Goal: Task Accomplishment & Management: Use online tool/utility

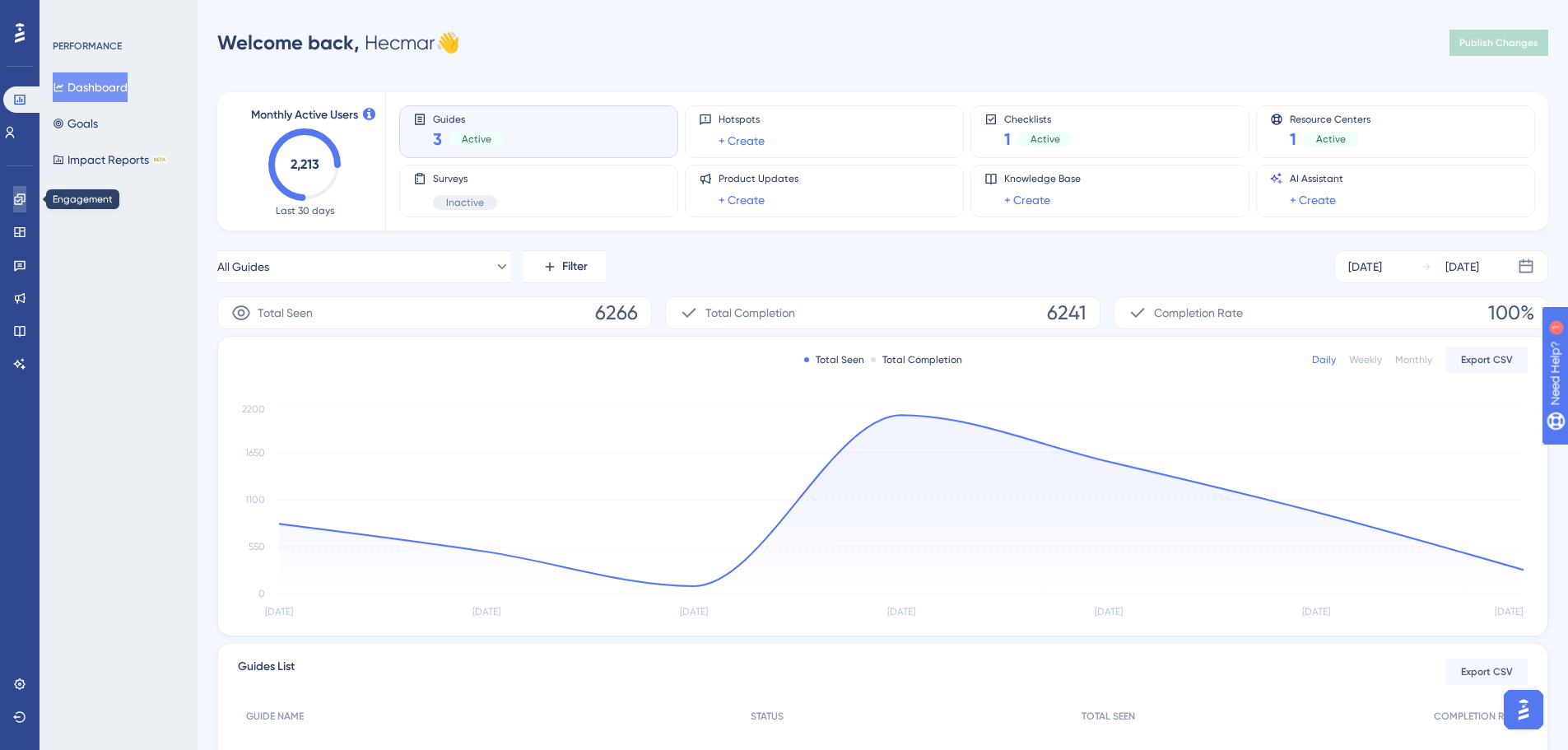
click at [19, 200] on icon at bounding box center [19, 198] width 11 height 11
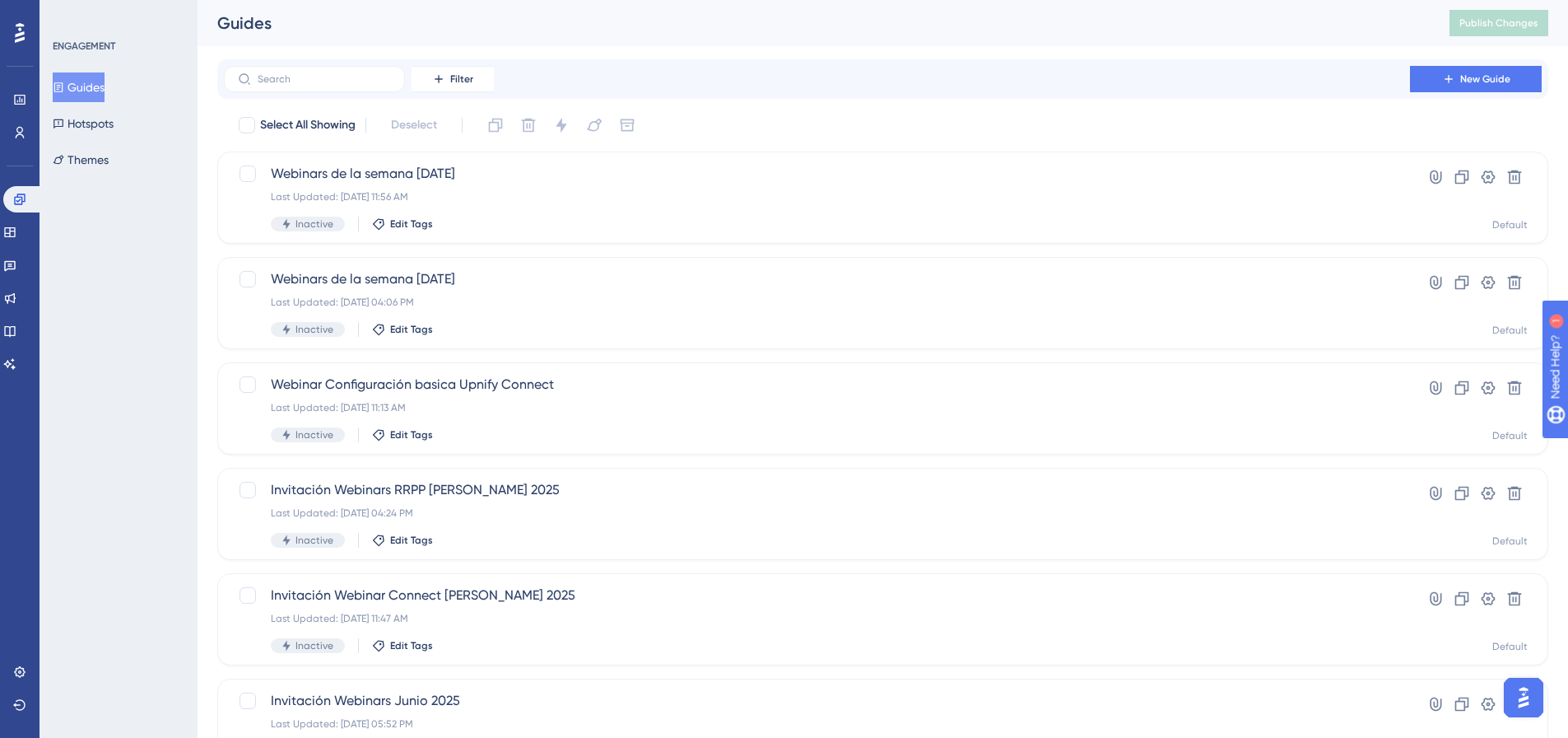
click at [1112, 94] on div "Filter New Guide" at bounding box center [882, 78] width 1331 height 39
click at [1516, 83] on button "New Guide" at bounding box center [1476, 79] width 132 height 27
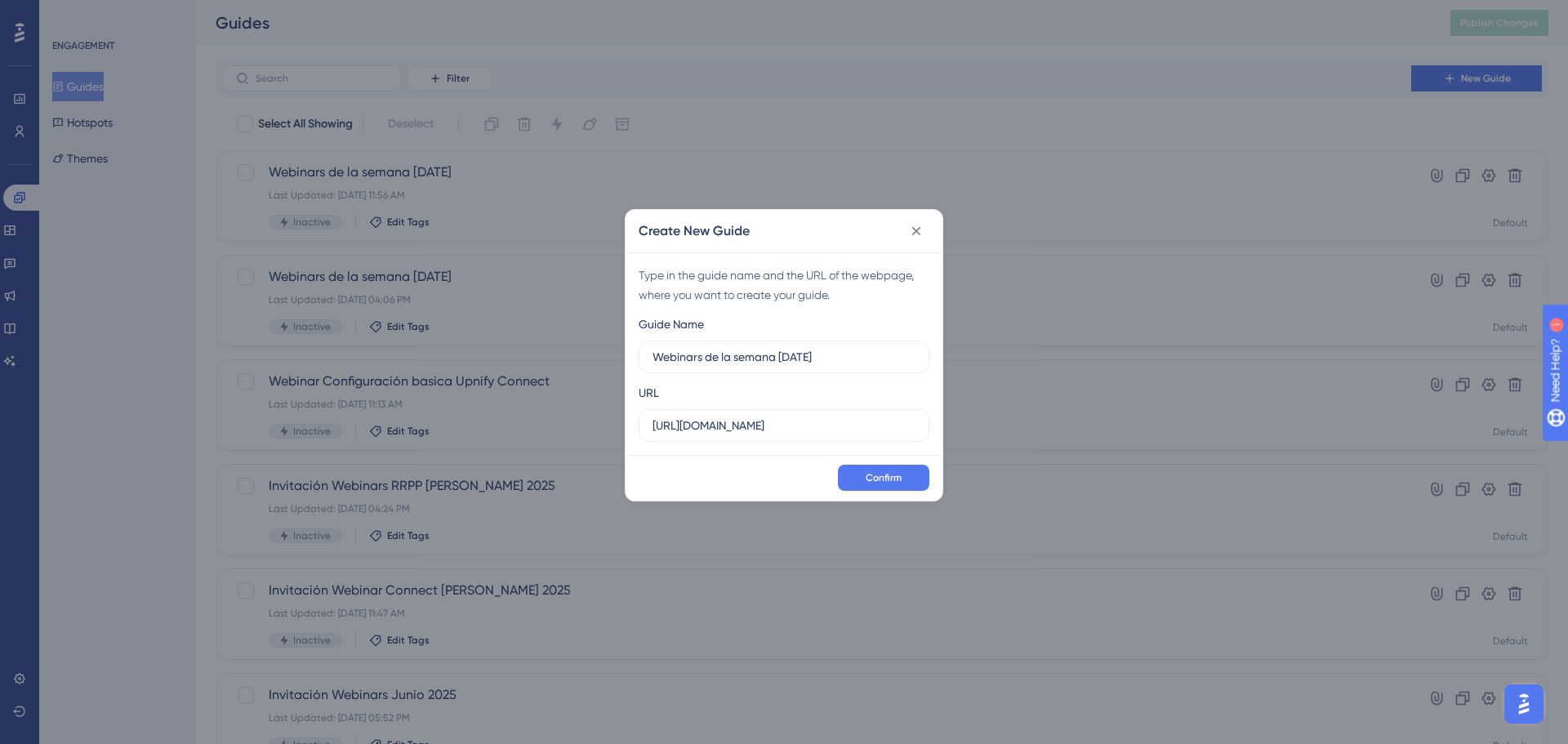
type input "Webinars de la semana [DATE]"
click at [716, 428] on input "[URL][DOMAIN_NAME]" at bounding box center [784, 425] width 263 height 18
paste input "[DOMAIN_NAME][URL]"
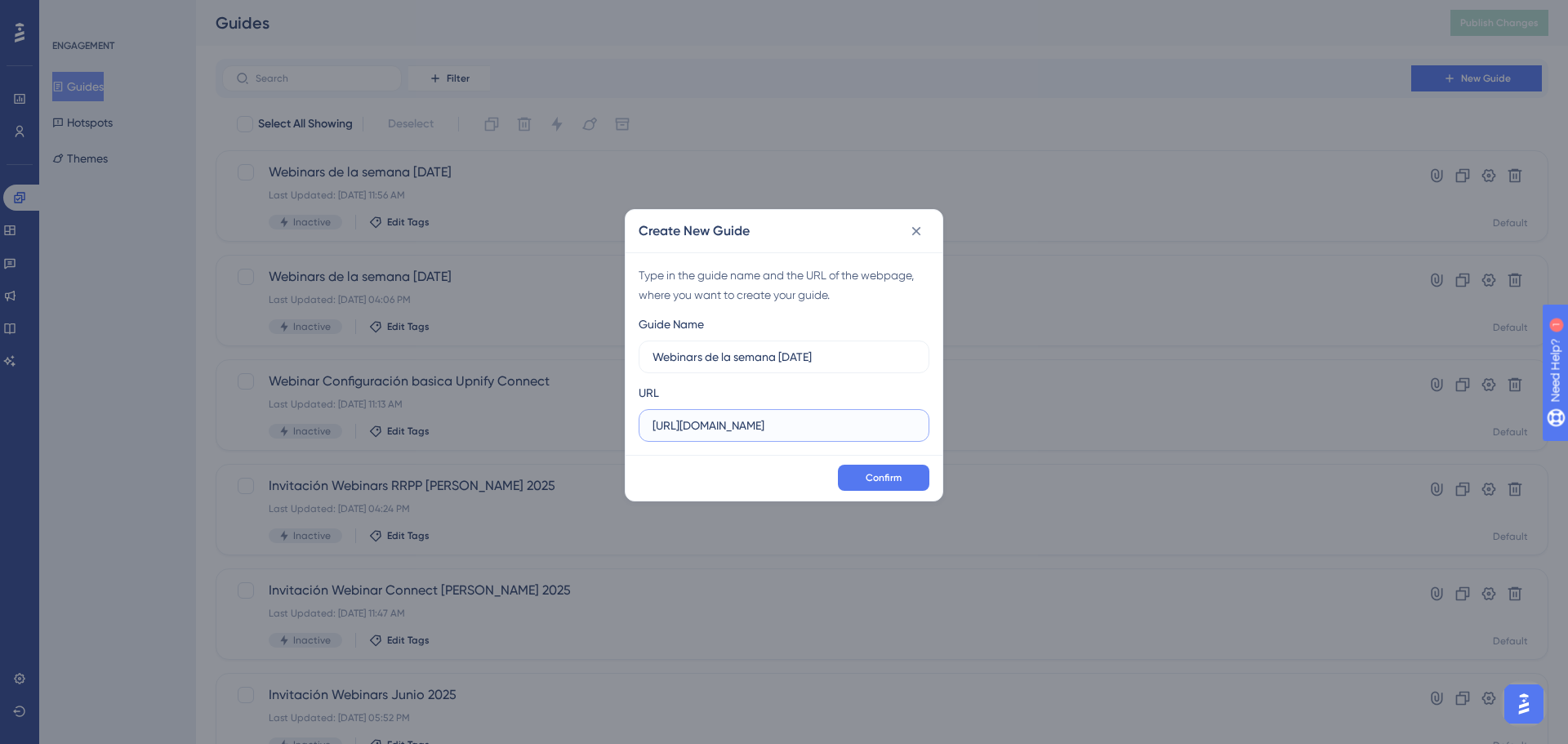
scroll to position [0, 75]
drag, startPoint x: 768, startPoint y: 424, endPoint x: 974, endPoint y: 424, distance: 206.0
click at [974, 424] on div "Create New Guide Type in the guide name and the URL of the webpage, where you w…" at bounding box center [784, 372] width 1568 height 744
drag, startPoint x: 910, startPoint y: 423, endPoint x: 735, endPoint y: 425, distance: 175.0
click at [735, 425] on input "https://suite.upnify.com/crm/#/reports/marketing/mastersheet" at bounding box center [784, 425] width 263 height 18
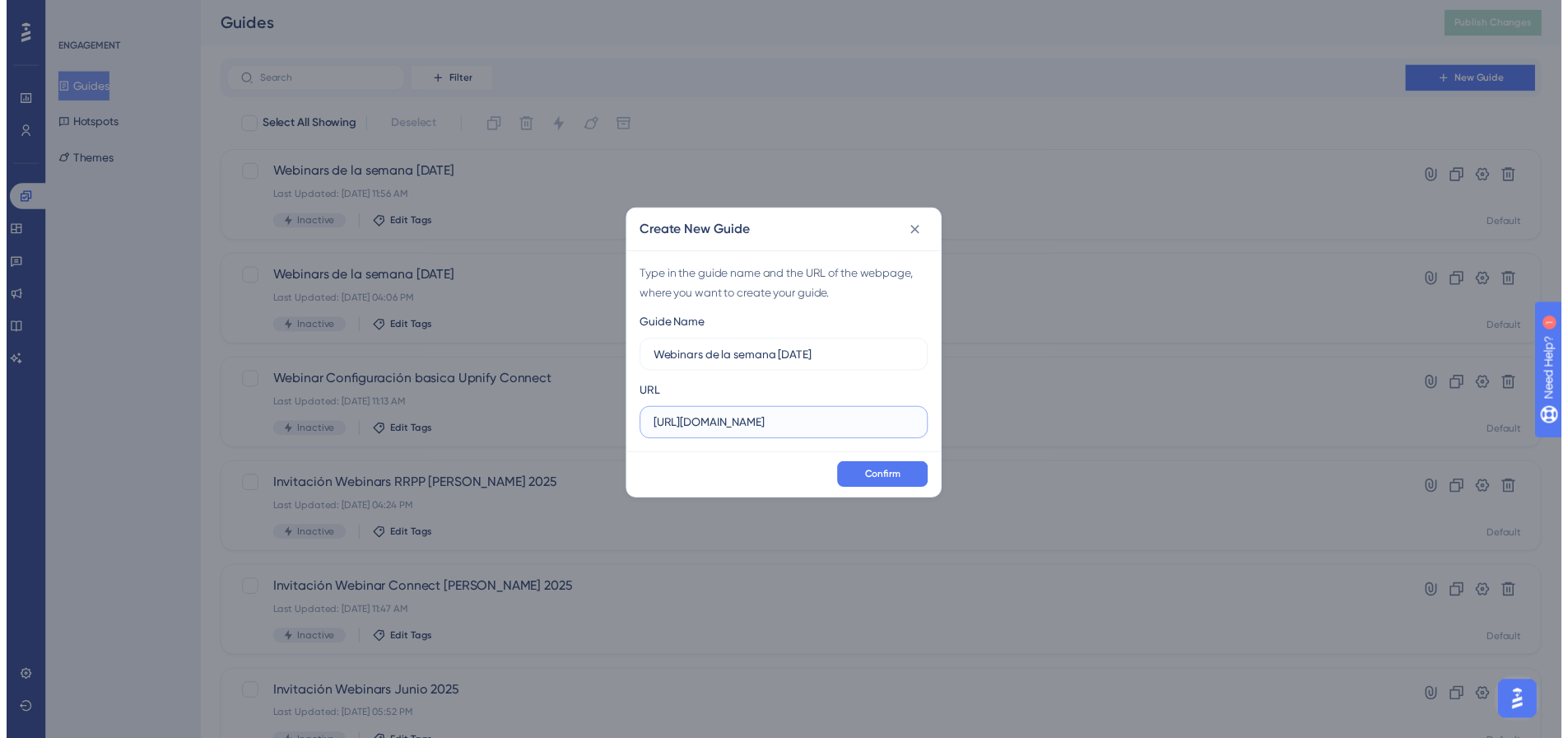
scroll to position [0, 0]
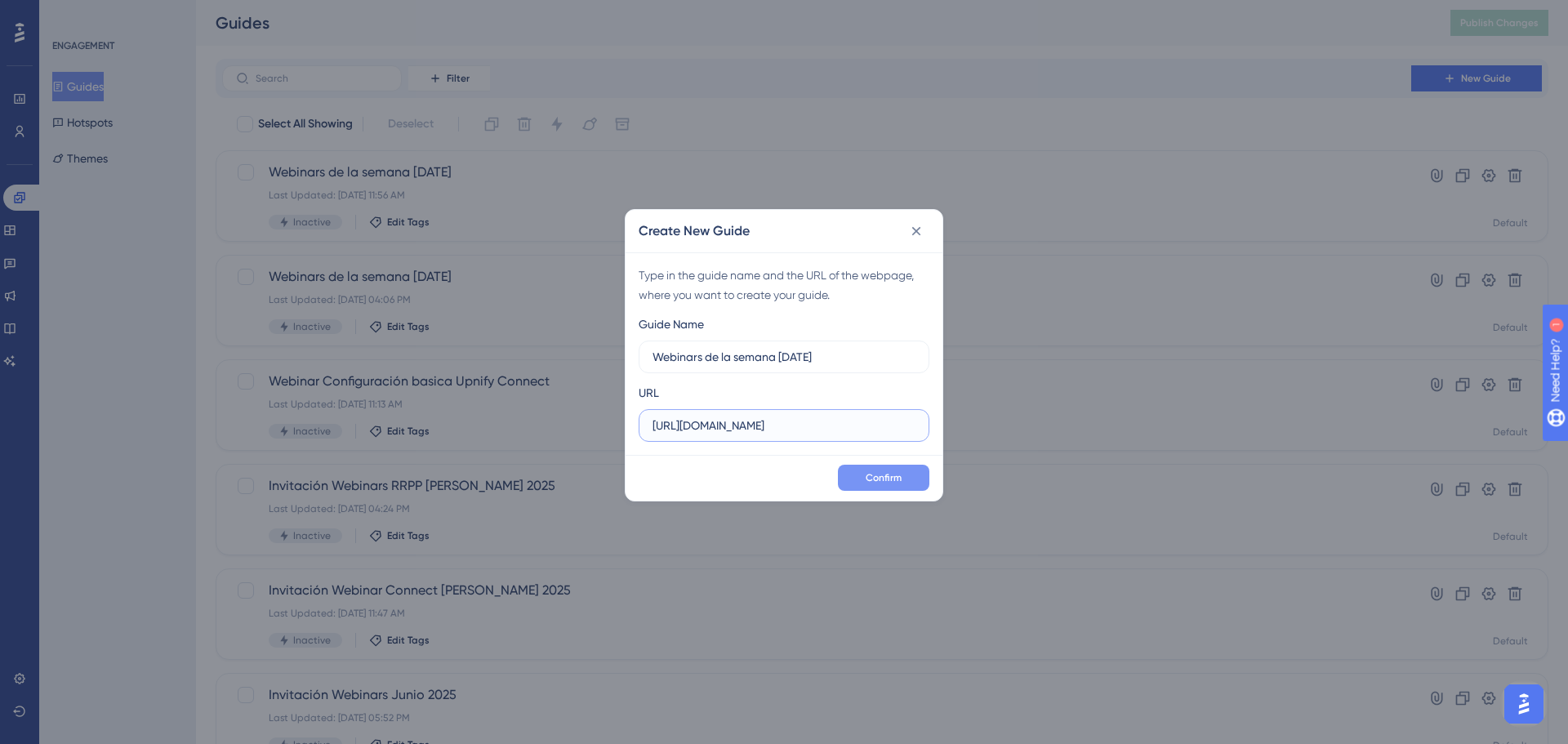
type input "https://suite.upnify.com"
click at [896, 479] on span "Confirm" at bounding box center [884, 477] width 36 height 13
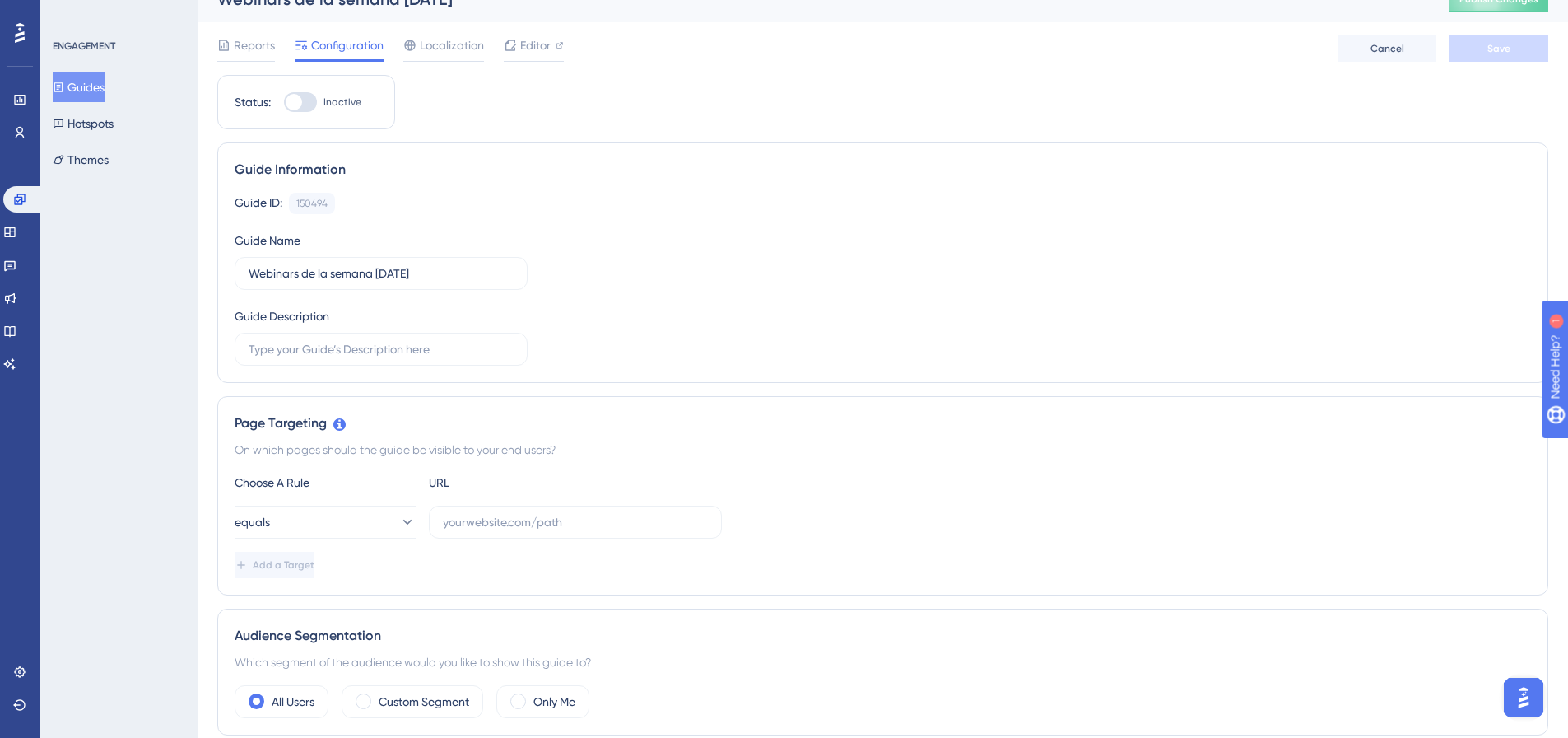
scroll to position [247, 0]
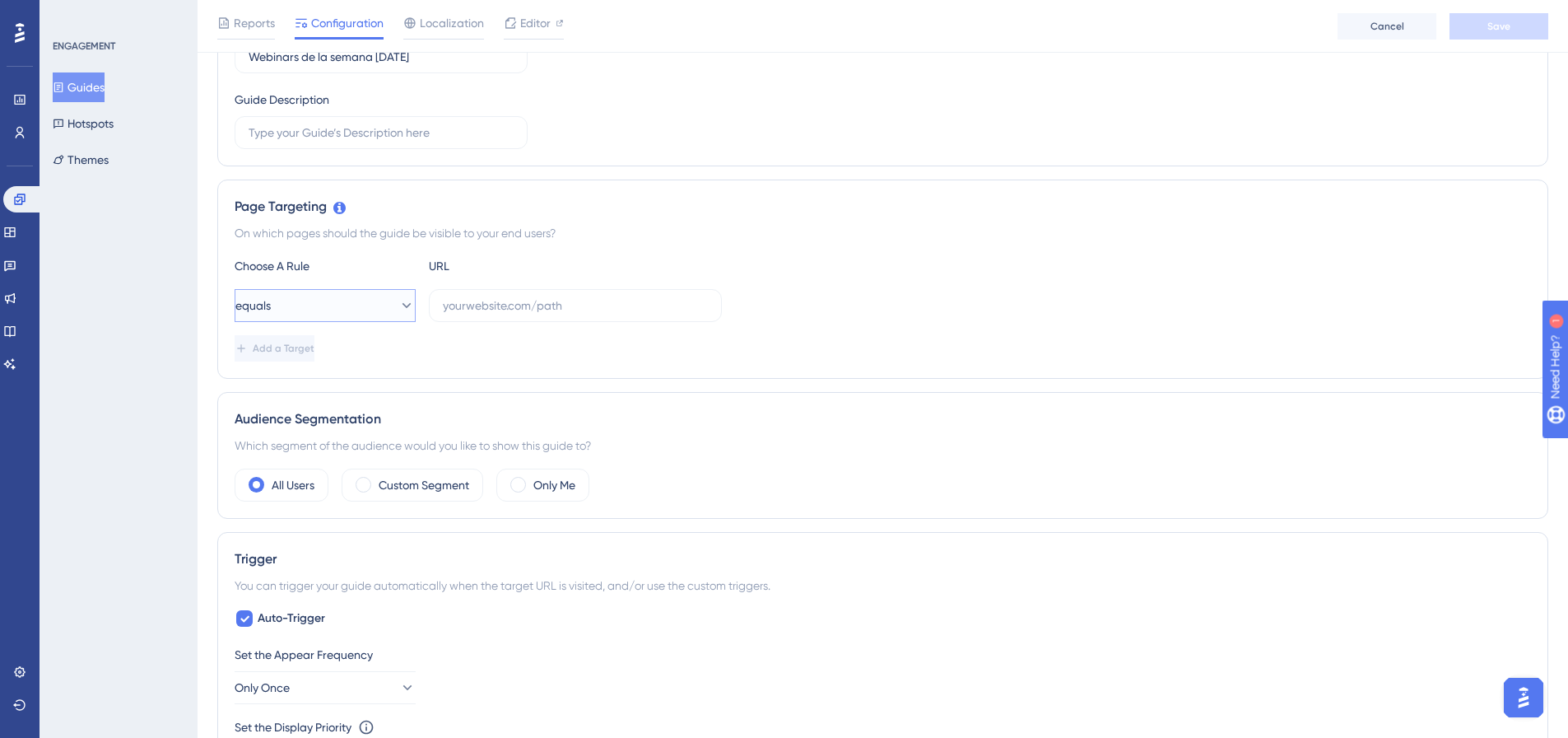
click at [398, 308] on icon at bounding box center [406, 305] width 16 height 16
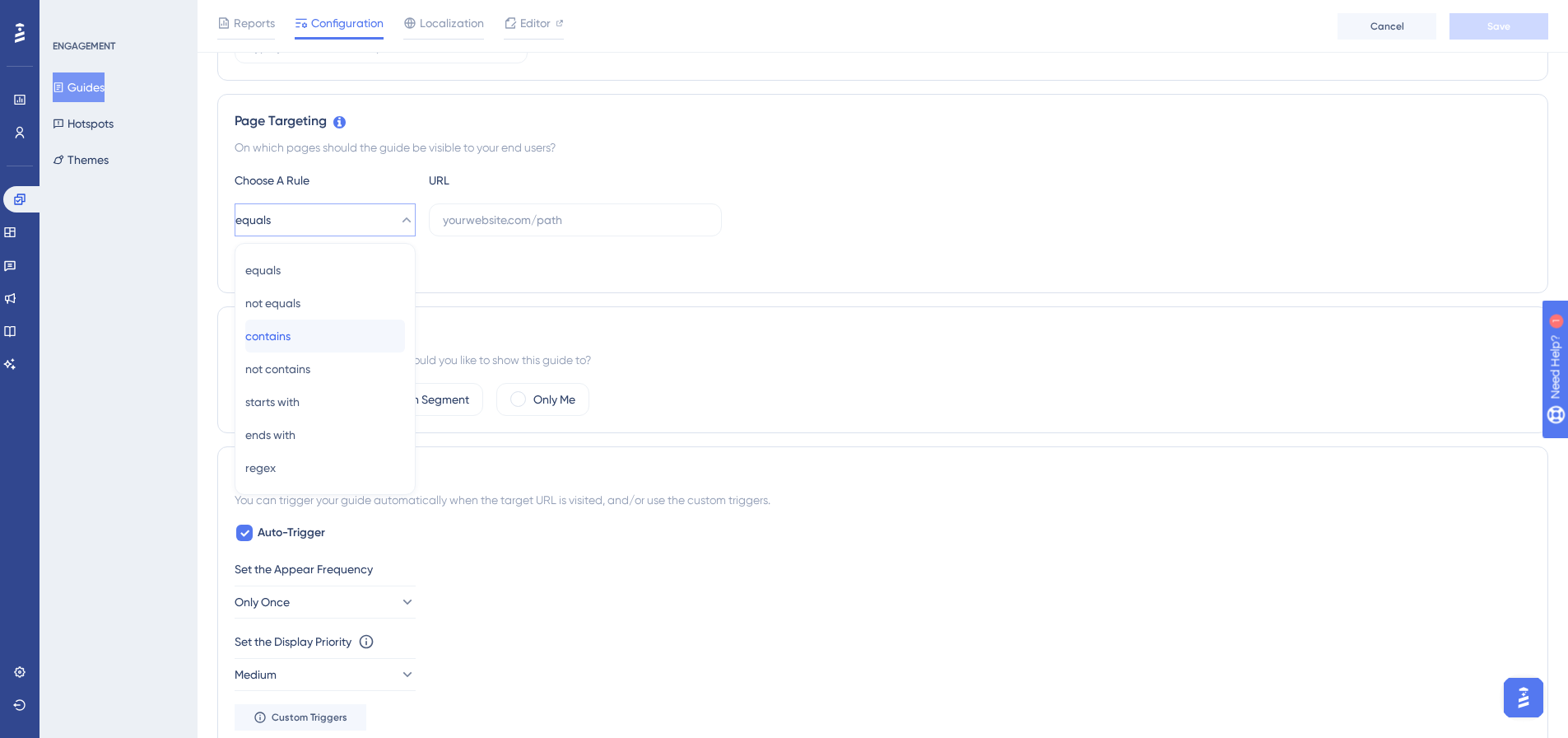
click at [314, 344] on div "contains contains" at bounding box center [324, 336] width 160 height 33
click at [524, 210] on label at bounding box center [575, 220] width 293 height 33
click at [524, 211] on input "text" at bounding box center [575, 219] width 265 height 18
paste input "https://suite.upnify.com/crm/#/reports/marketing/mastersheet"
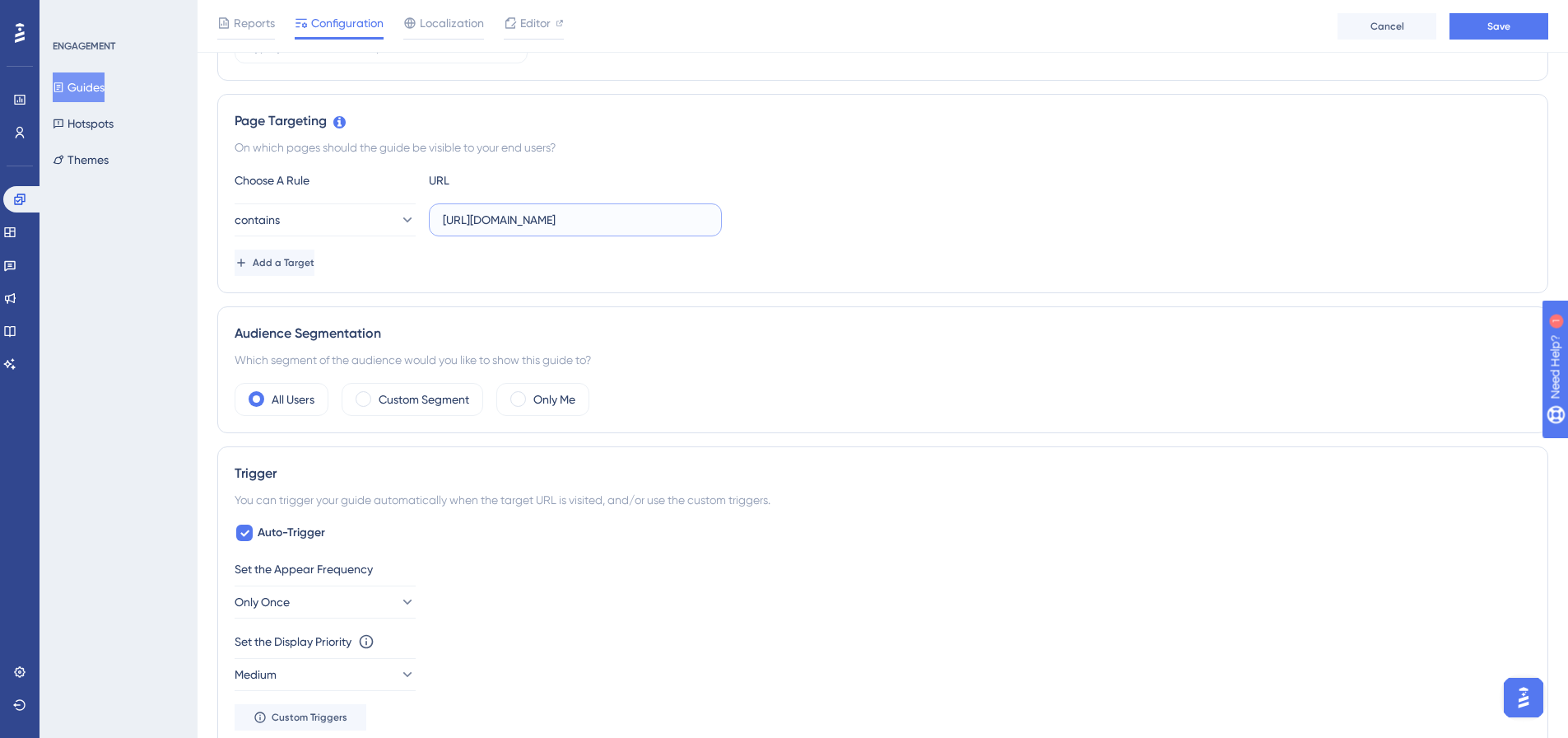
scroll to position [0, 76]
drag, startPoint x: 519, startPoint y: 216, endPoint x: 844, endPoint y: 211, distance: 325.0
click at [844, 211] on div "contains https://suite.upnify.com/crm/#/reports/marketing/mastersheet" at bounding box center [882, 220] width 1296 height 33
type input "https://suite.upnify.com"
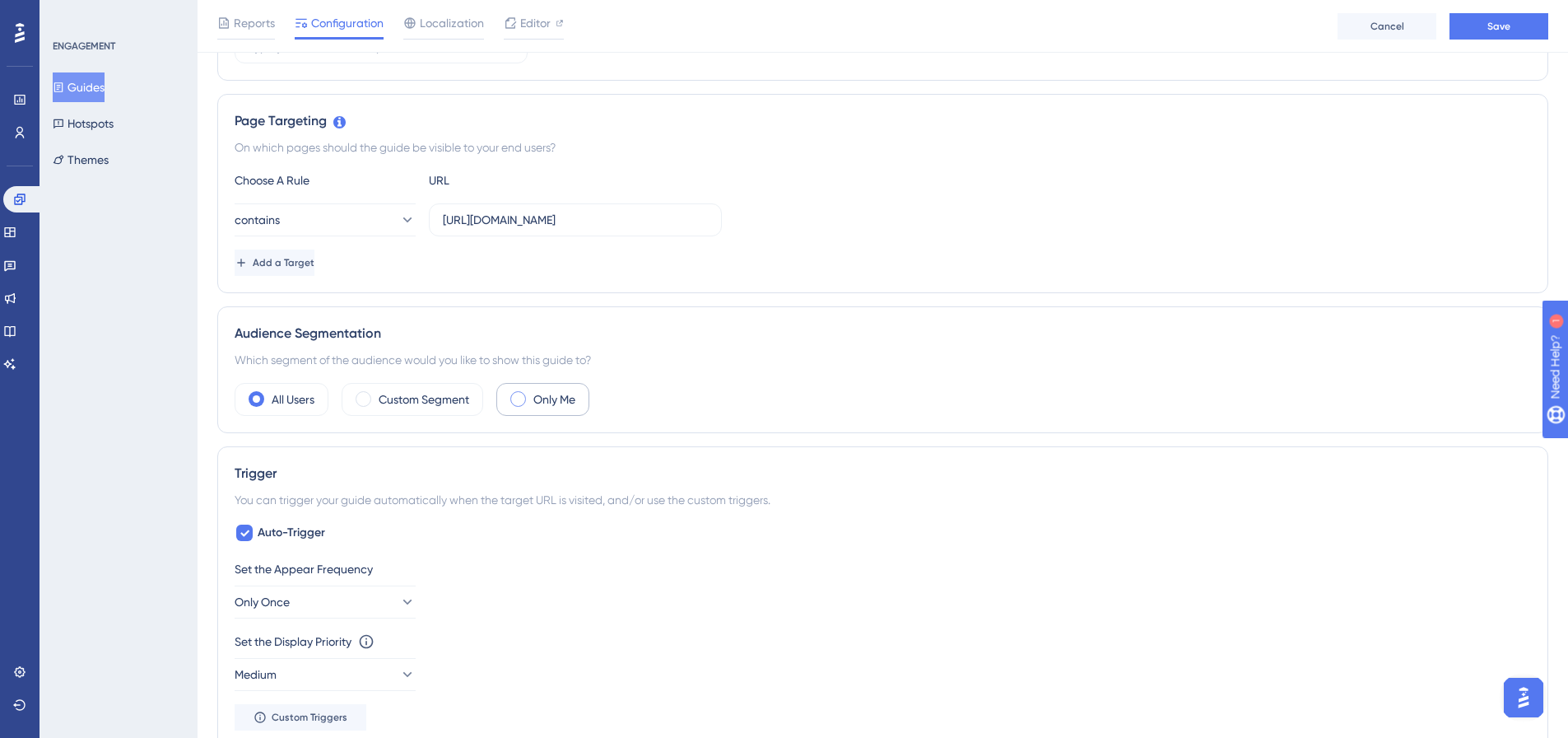
click at [545, 403] on label "Only Me" at bounding box center [555, 399] width 42 height 20
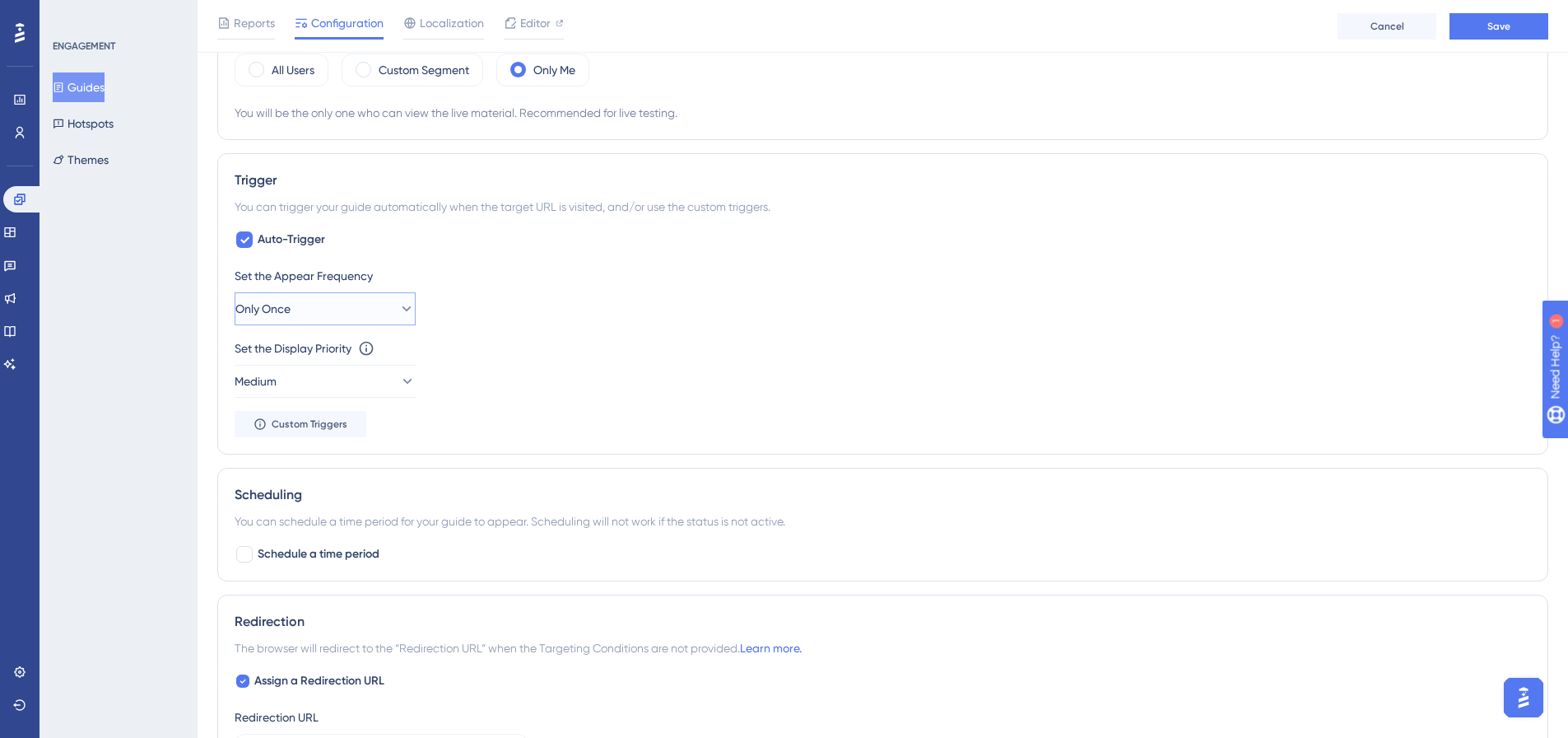
click at [333, 309] on button "Only Once" at bounding box center [324, 308] width 181 height 33
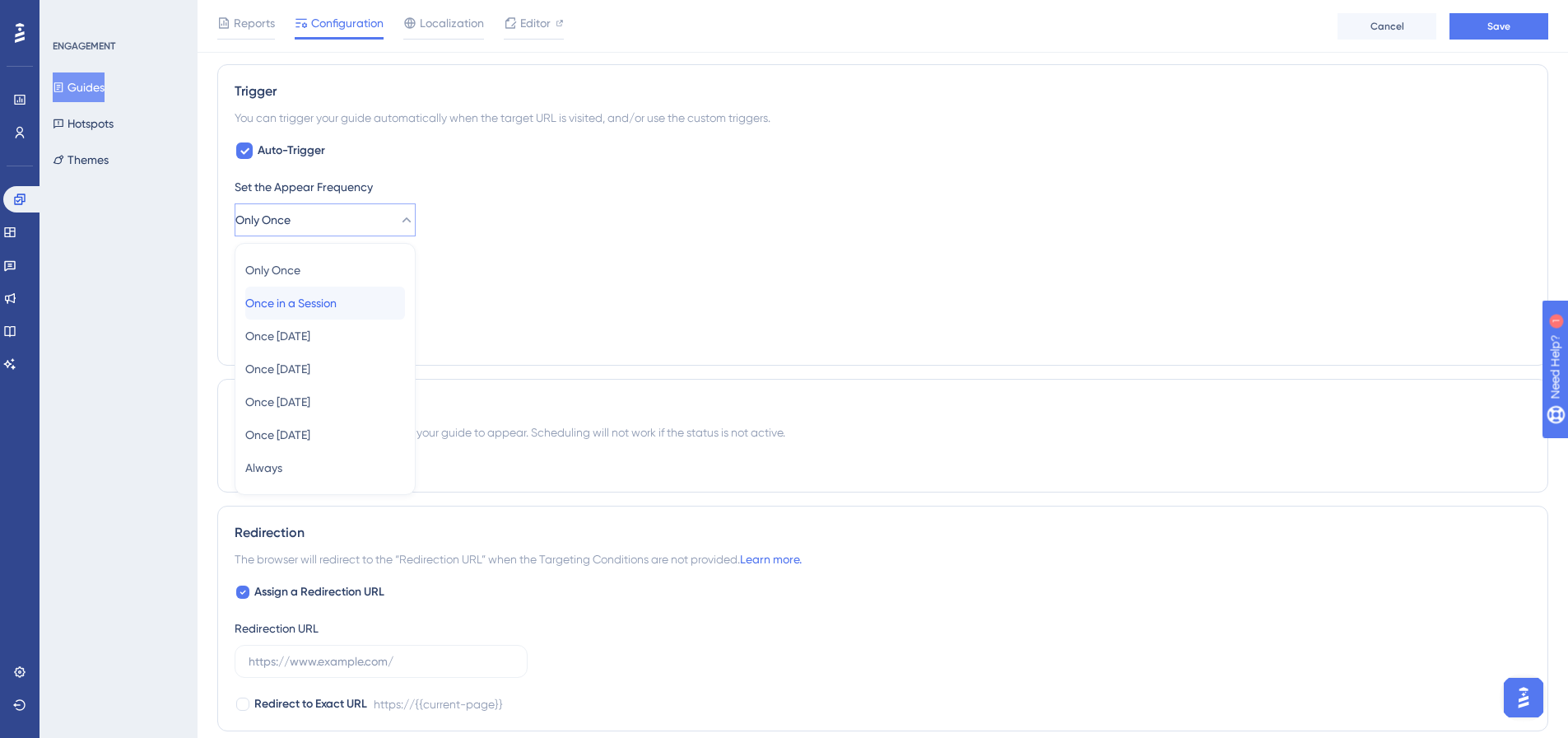
click at [333, 299] on span "Once in a Session" at bounding box center [291, 302] width 92 height 20
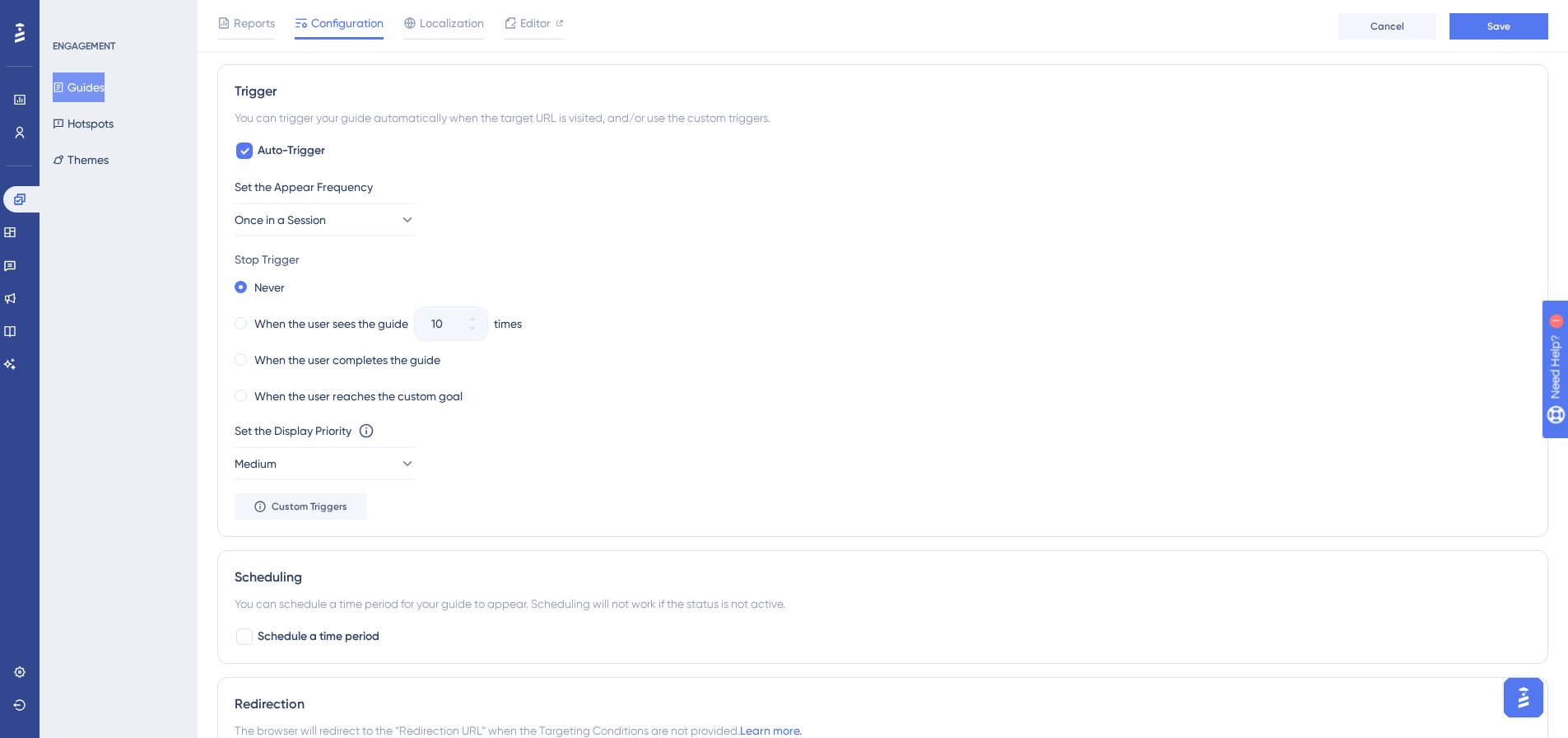
click at [308, 311] on div "Never When the user sees the guide 10 times When the user completes the guide W…" at bounding box center [882, 342] width 1296 height 132
click at [318, 324] on label "When the user sees the guide" at bounding box center [331, 324] width 154 height 20
click at [468, 326] on icon at bounding box center [462, 328] width 10 height 10
drag, startPoint x: 453, startPoint y: 322, endPoint x: 431, endPoint y: 322, distance: 22.0
click at [431, 322] on div "9" at bounding box center [436, 324] width 43 height 33
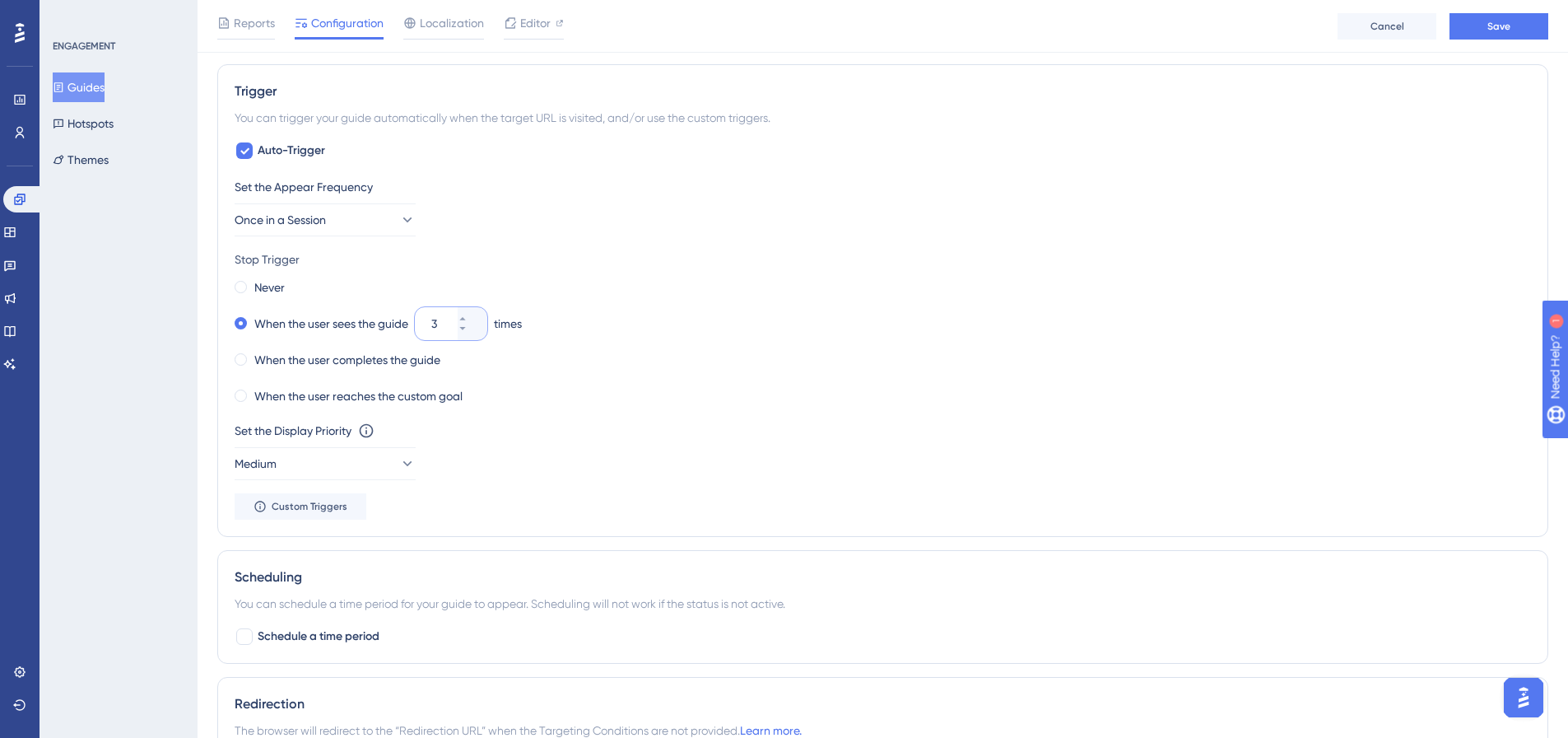
type input "3"
click at [481, 286] on div "Never" at bounding box center [882, 287] width 1296 height 23
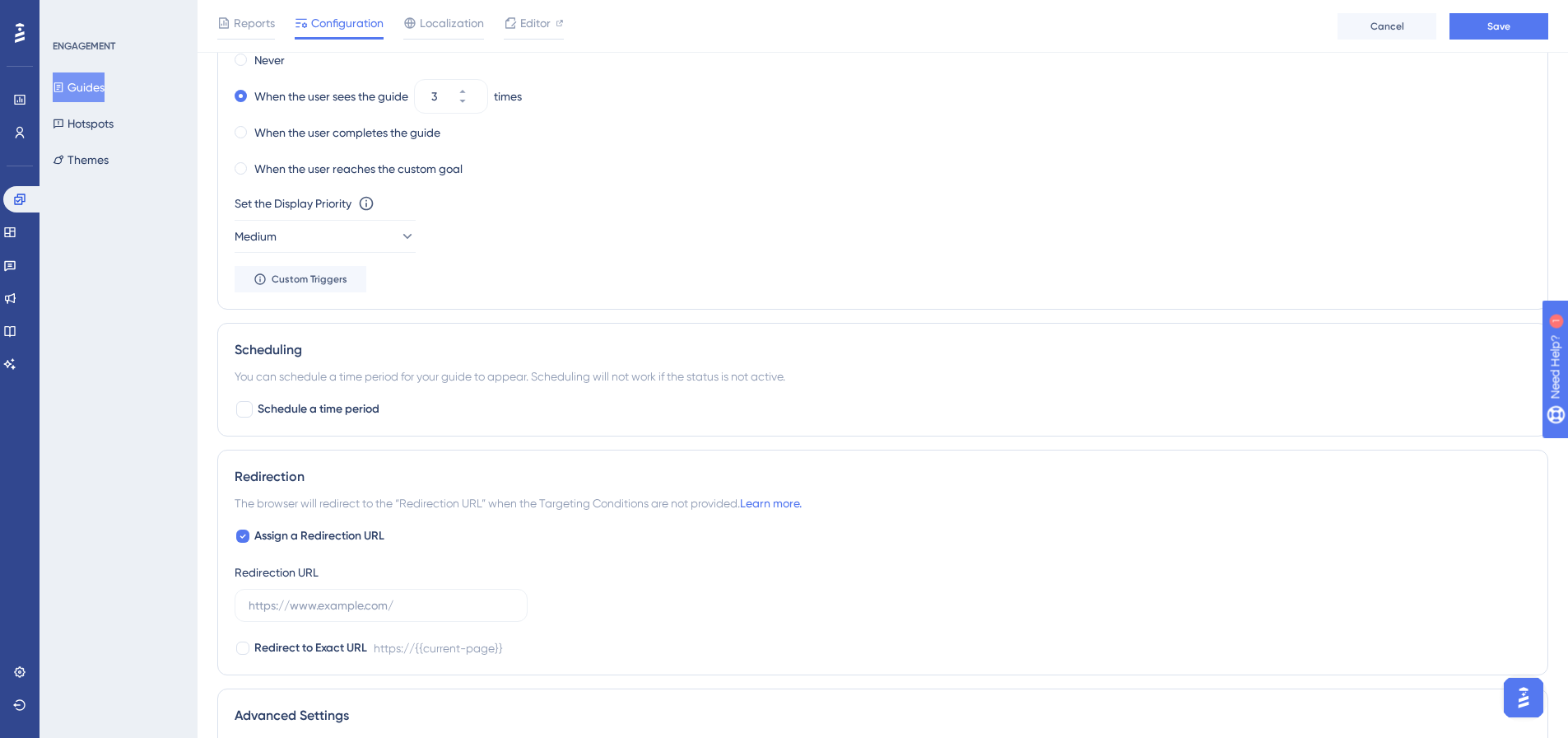
scroll to position [998, 0]
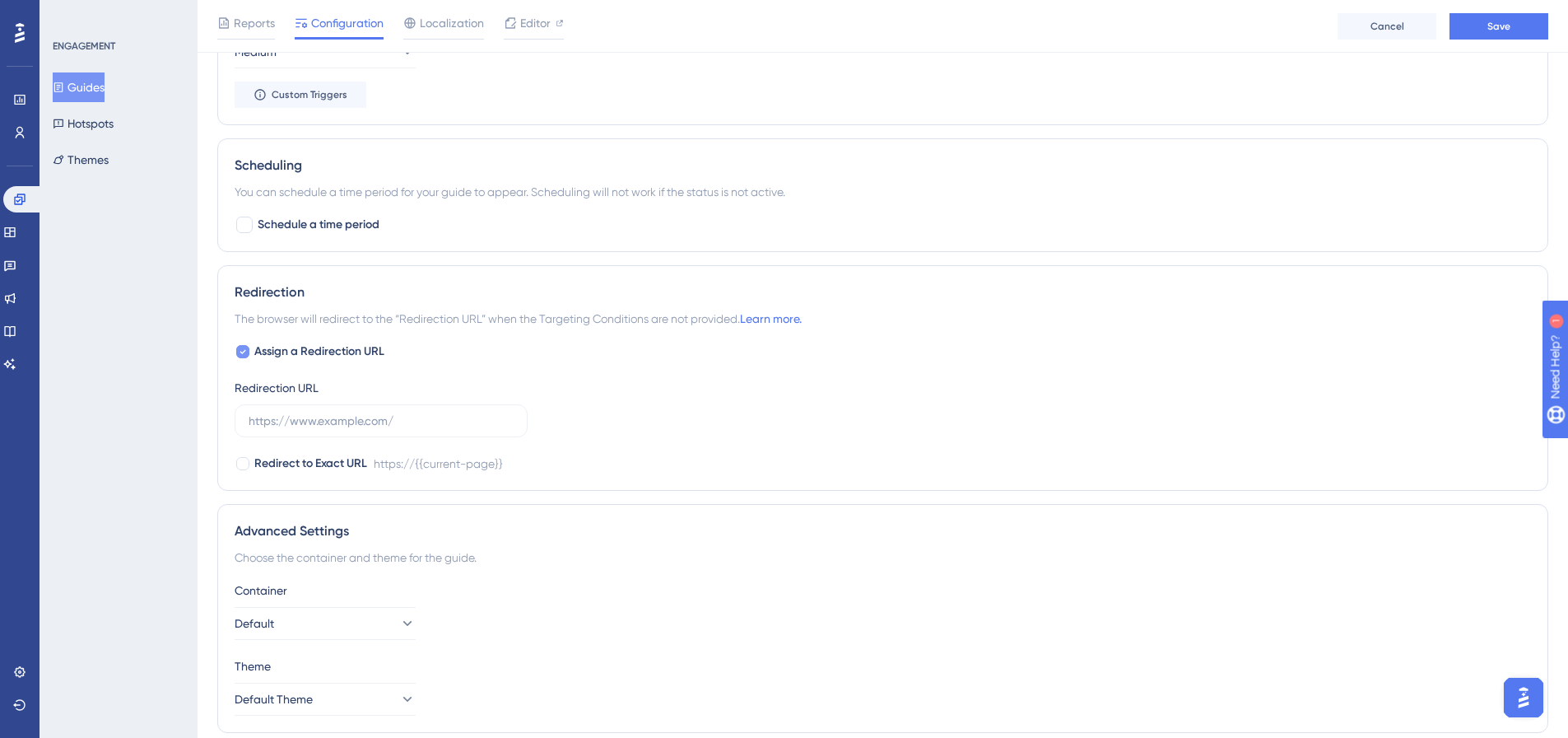
click at [360, 358] on span "Assign a Redirection URL" at bounding box center [320, 351] width 130 height 20
checkbox input "false"
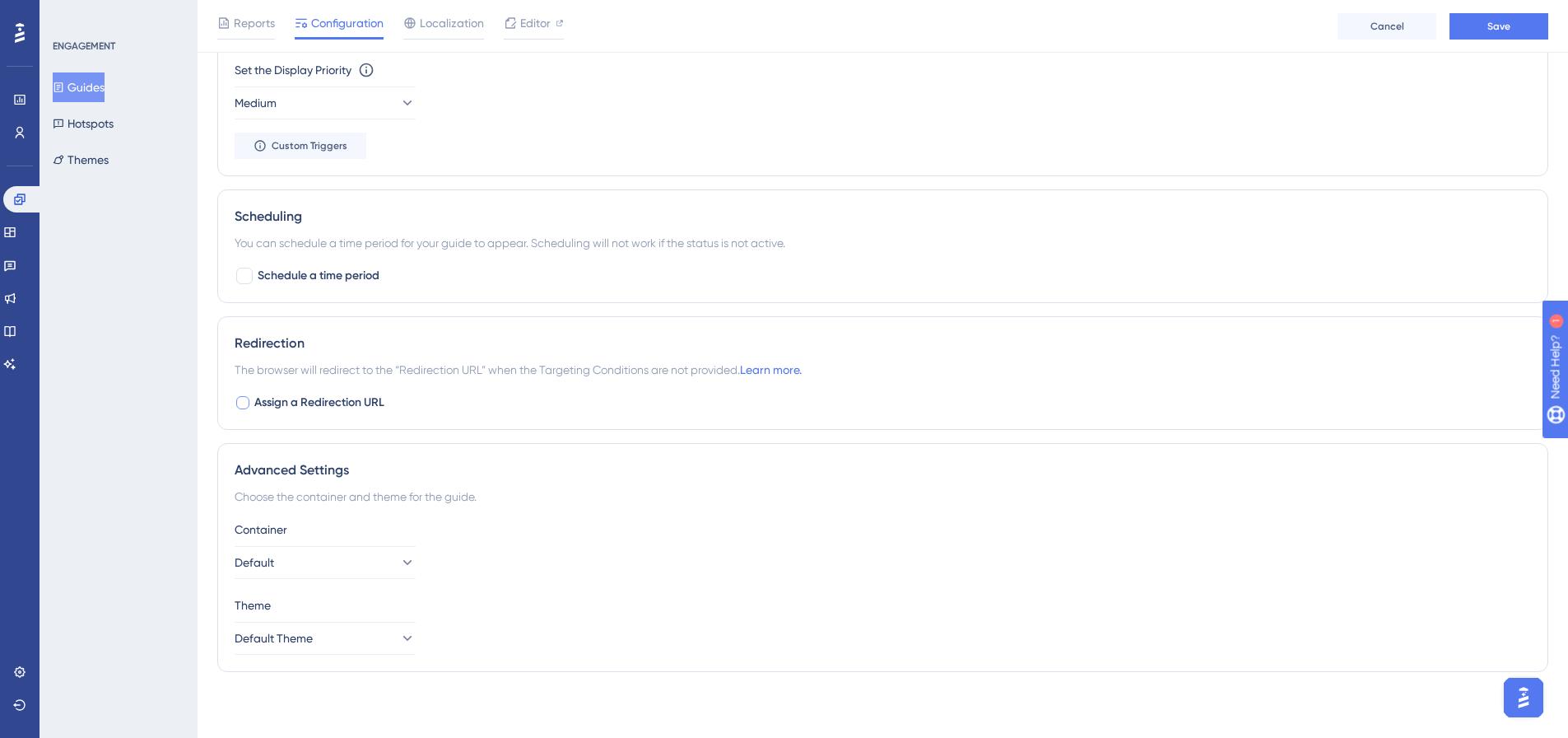
scroll to position [1112, 0]
click at [1512, 34] on button "Save" at bounding box center [1498, 27] width 99 height 27
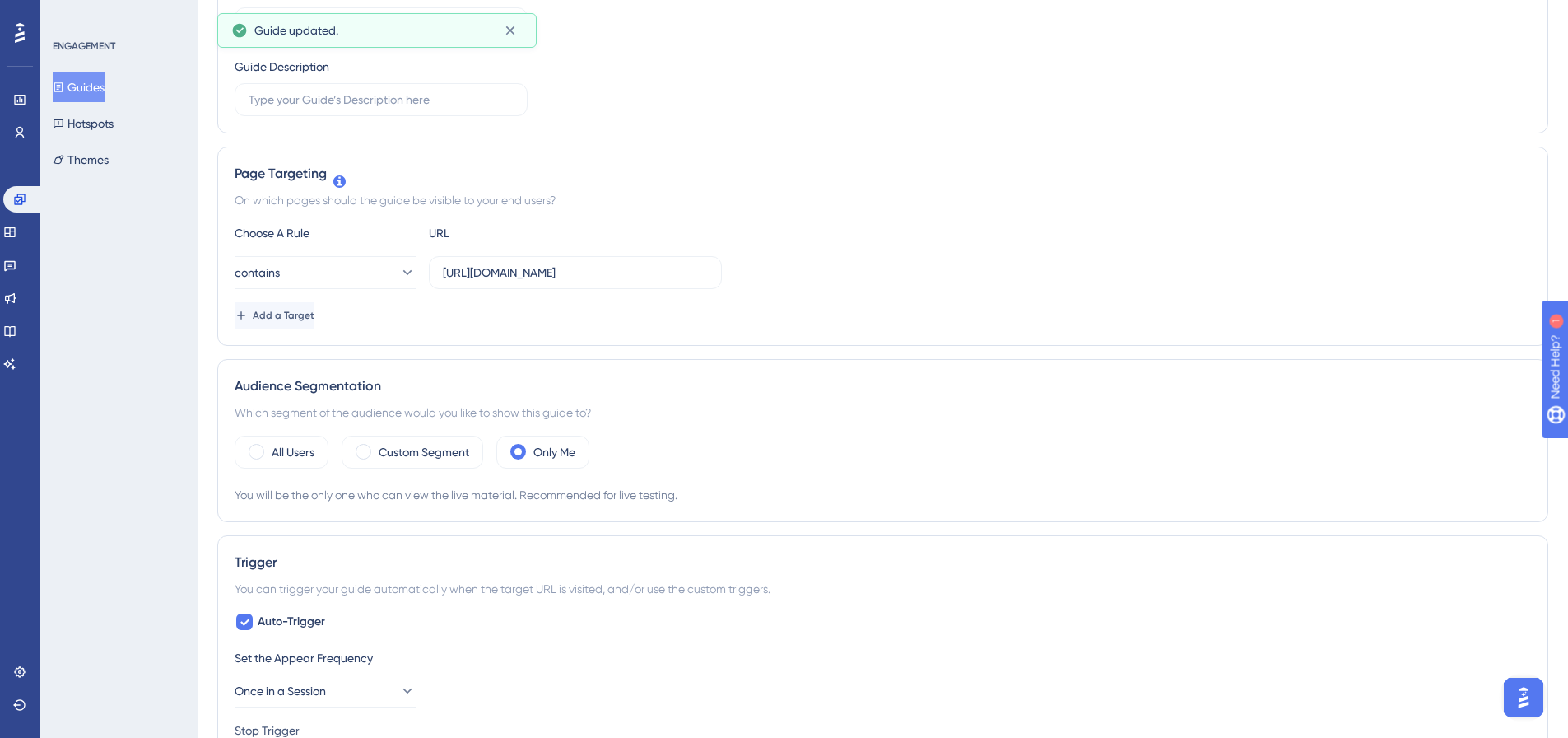
scroll to position [0, 0]
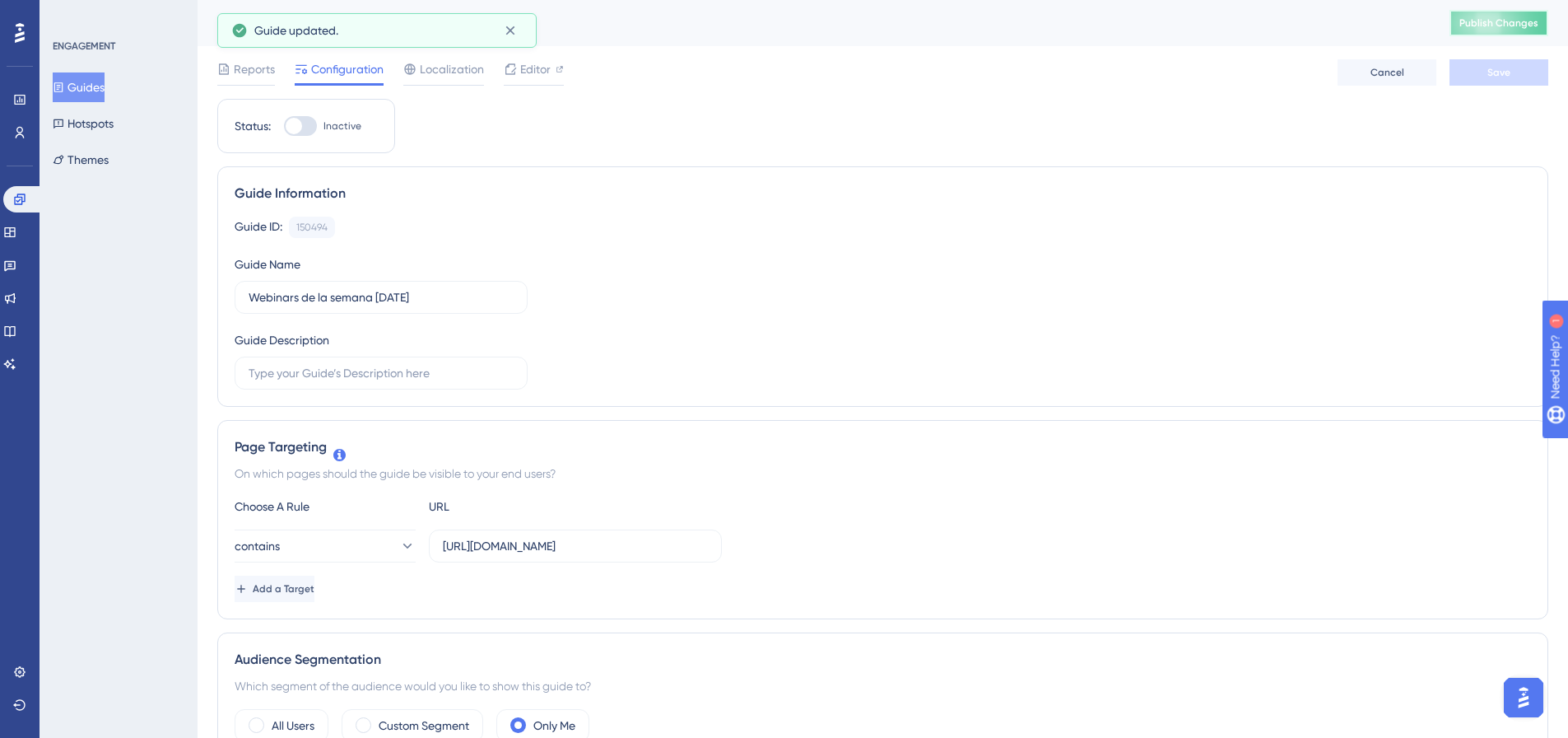
click at [1510, 33] on button "Publish Changes" at bounding box center [1498, 23] width 99 height 27
click at [554, 72] on div "Editor" at bounding box center [534, 69] width 60 height 20
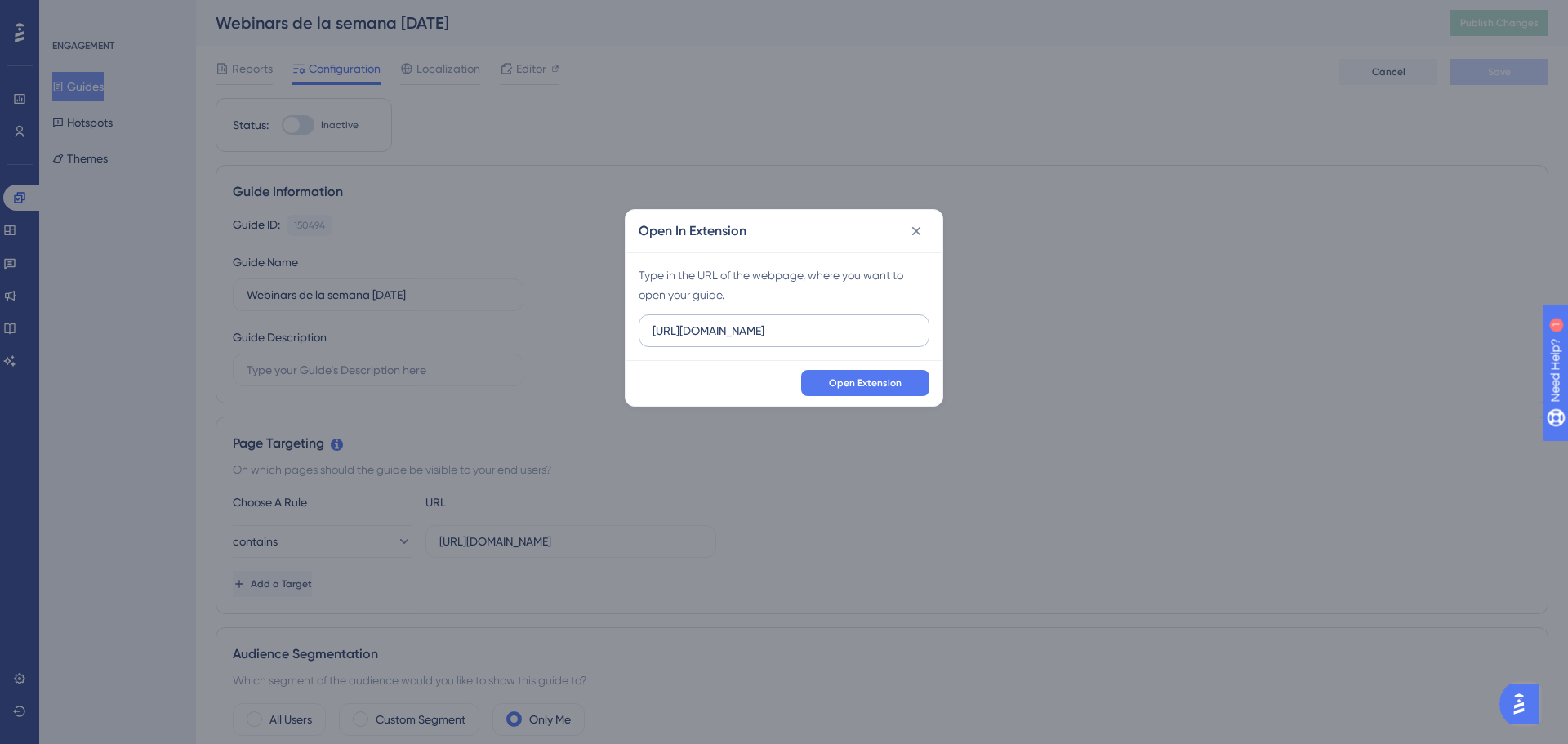
click at [791, 334] on input "[URL][DOMAIN_NAME]" at bounding box center [784, 330] width 263 height 18
drag, startPoint x: 710, startPoint y: 333, endPoint x: 971, endPoint y: 334, distance: 261.0
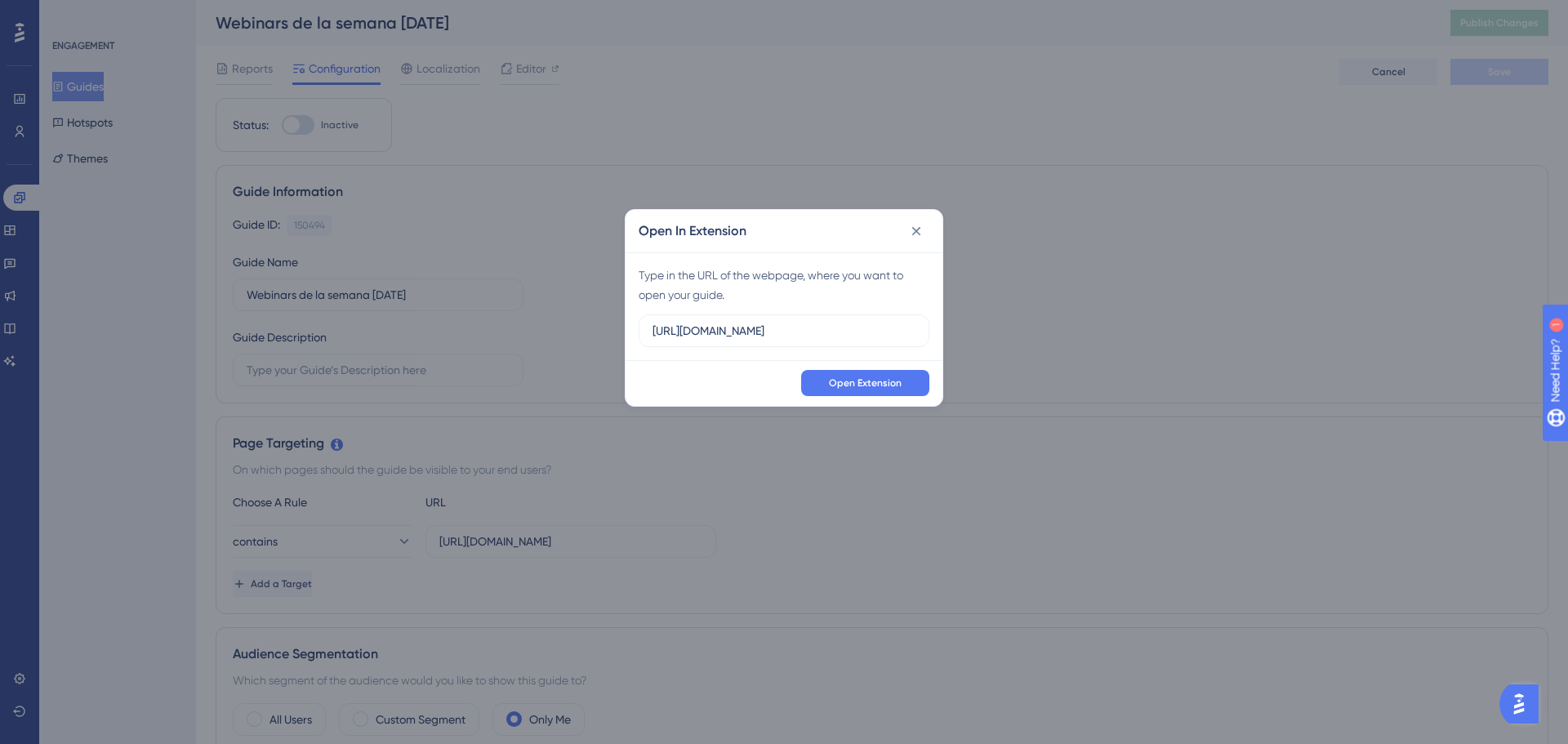
click at [971, 334] on div "Open In Extension Type in the URL of the webpage, where you want to open your g…" at bounding box center [784, 372] width 1568 height 744
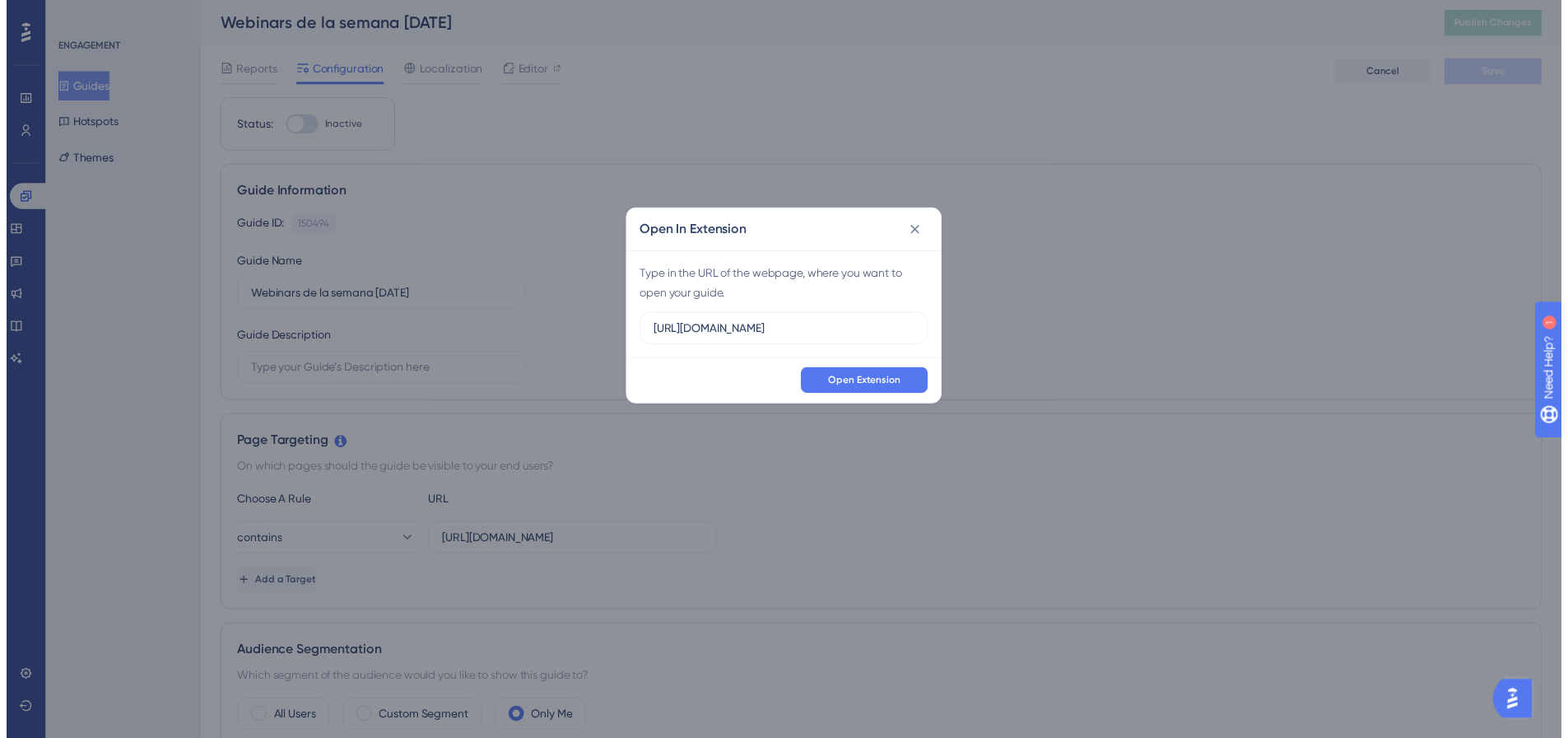
scroll to position [0, 0]
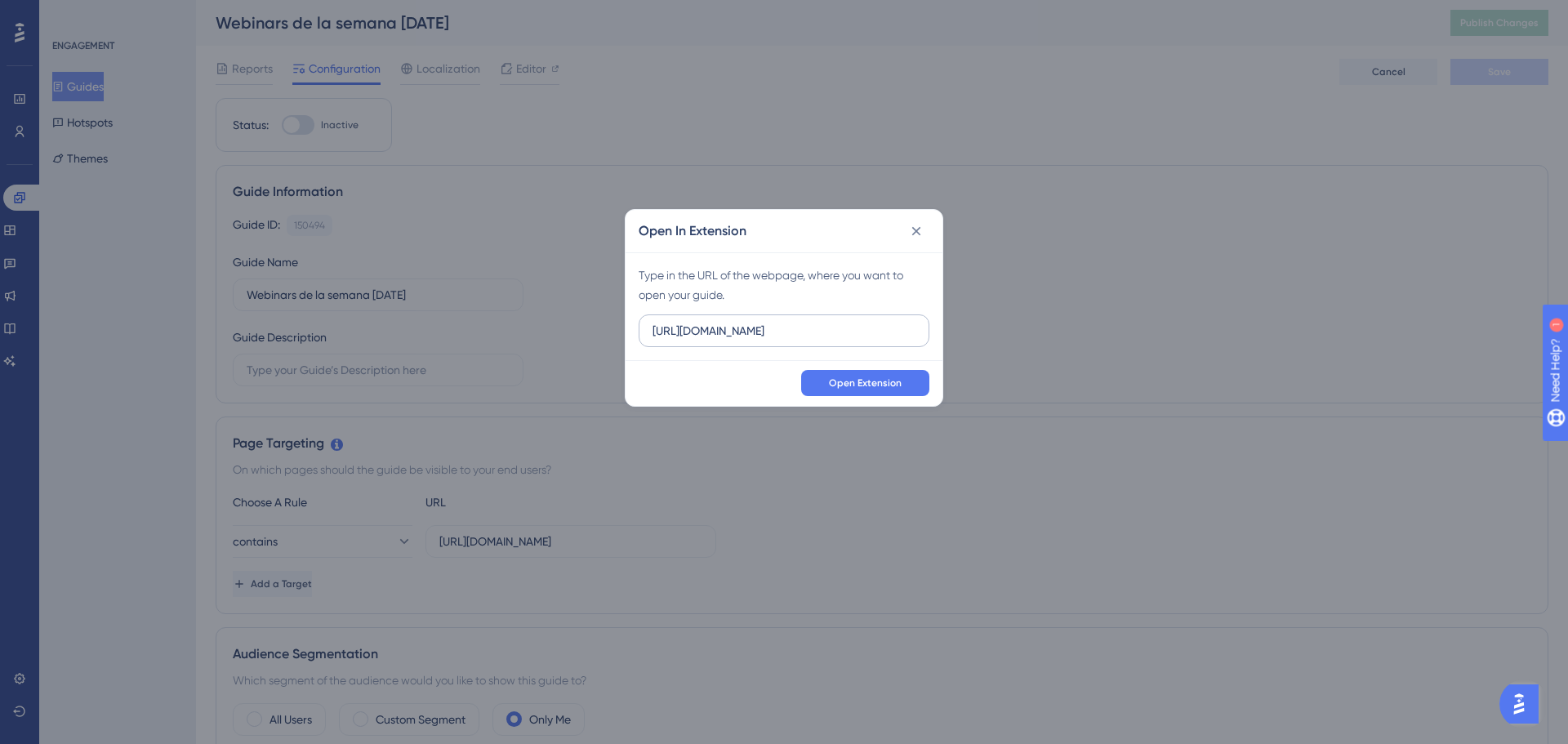
drag, startPoint x: 919, startPoint y: 341, endPoint x: 787, endPoint y: 341, distance: 132.0
click at [787, 341] on label "https://suite.upnify.com/keting/mastersheet" at bounding box center [784, 330] width 290 height 32
click at [787, 340] on input "https://suite.upnify.com/keting/mastersheet" at bounding box center [784, 330] width 263 height 18
drag, startPoint x: 903, startPoint y: 336, endPoint x: 923, endPoint y: 323, distance: 23.9
click at [783, 333] on input "https://suite.upnify.com/keting/mastersheet" at bounding box center [784, 330] width 263 height 18
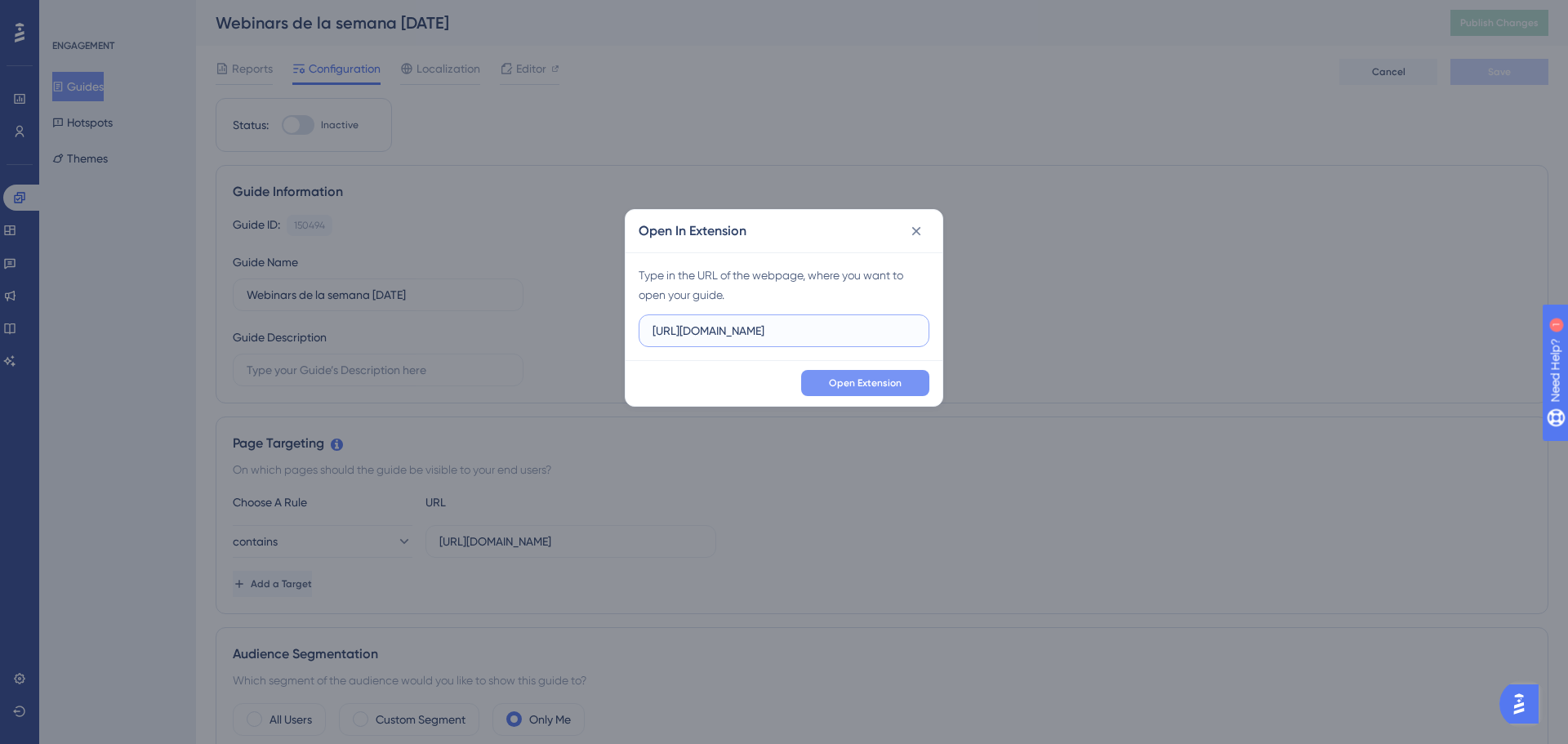
type input "[URL][DOMAIN_NAME]"
click at [848, 393] on button "Open Extension" at bounding box center [865, 383] width 128 height 27
click at [916, 233] on icon at bounding box center [916, 231] width 16 height 16
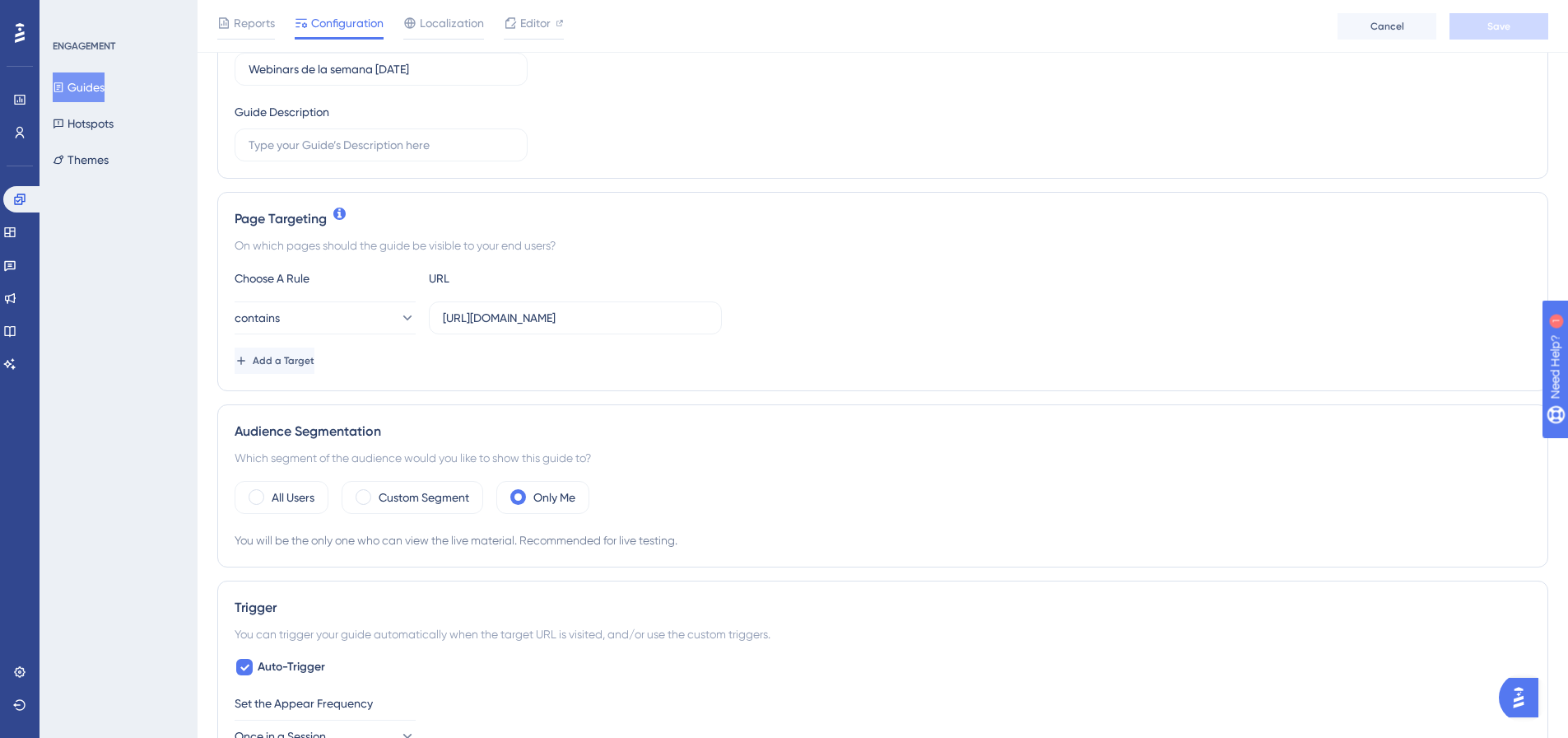
scroll to position [247, 0]
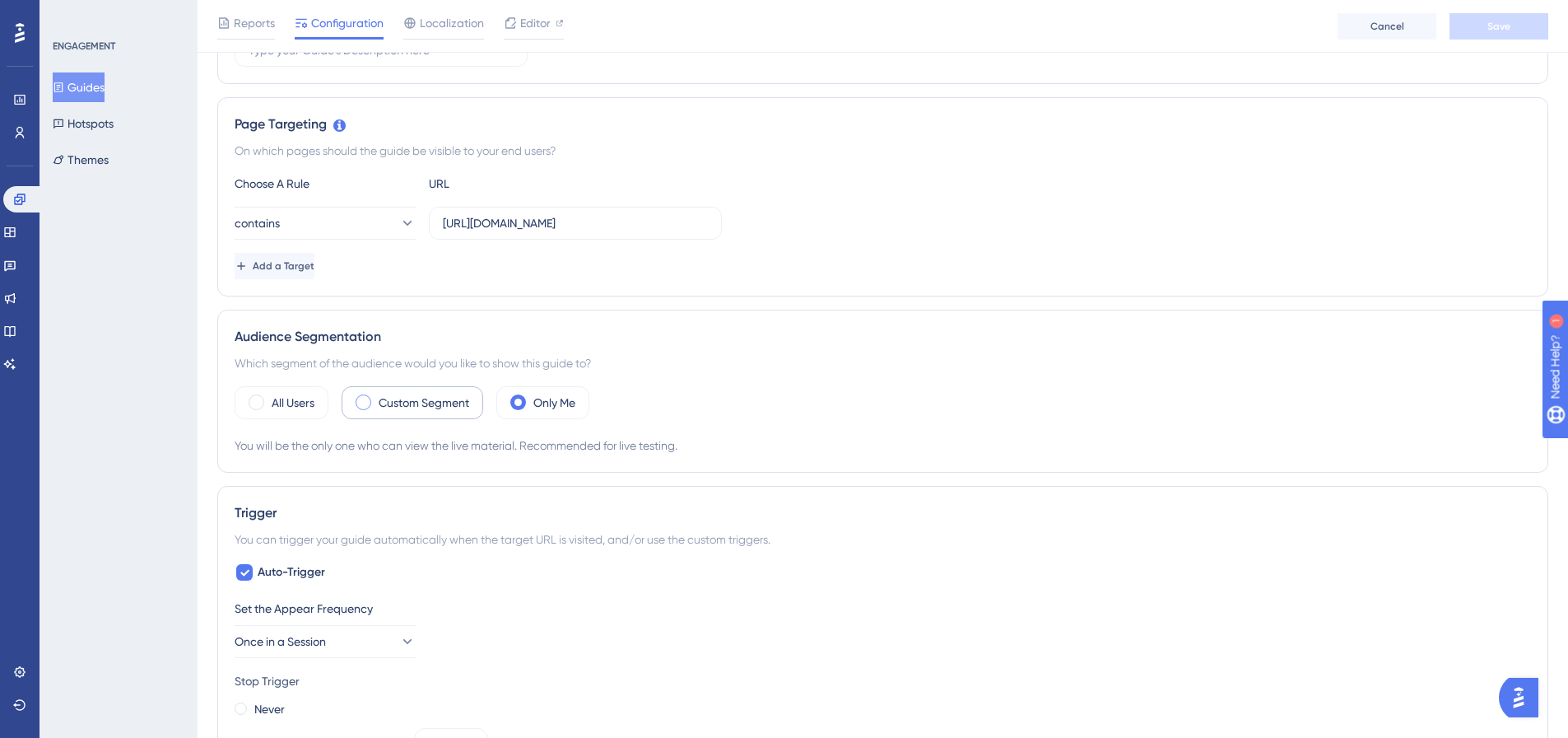
click at [416, 387] on div "Custom Segment" at bounding box center [412, 403] width 142 height 33
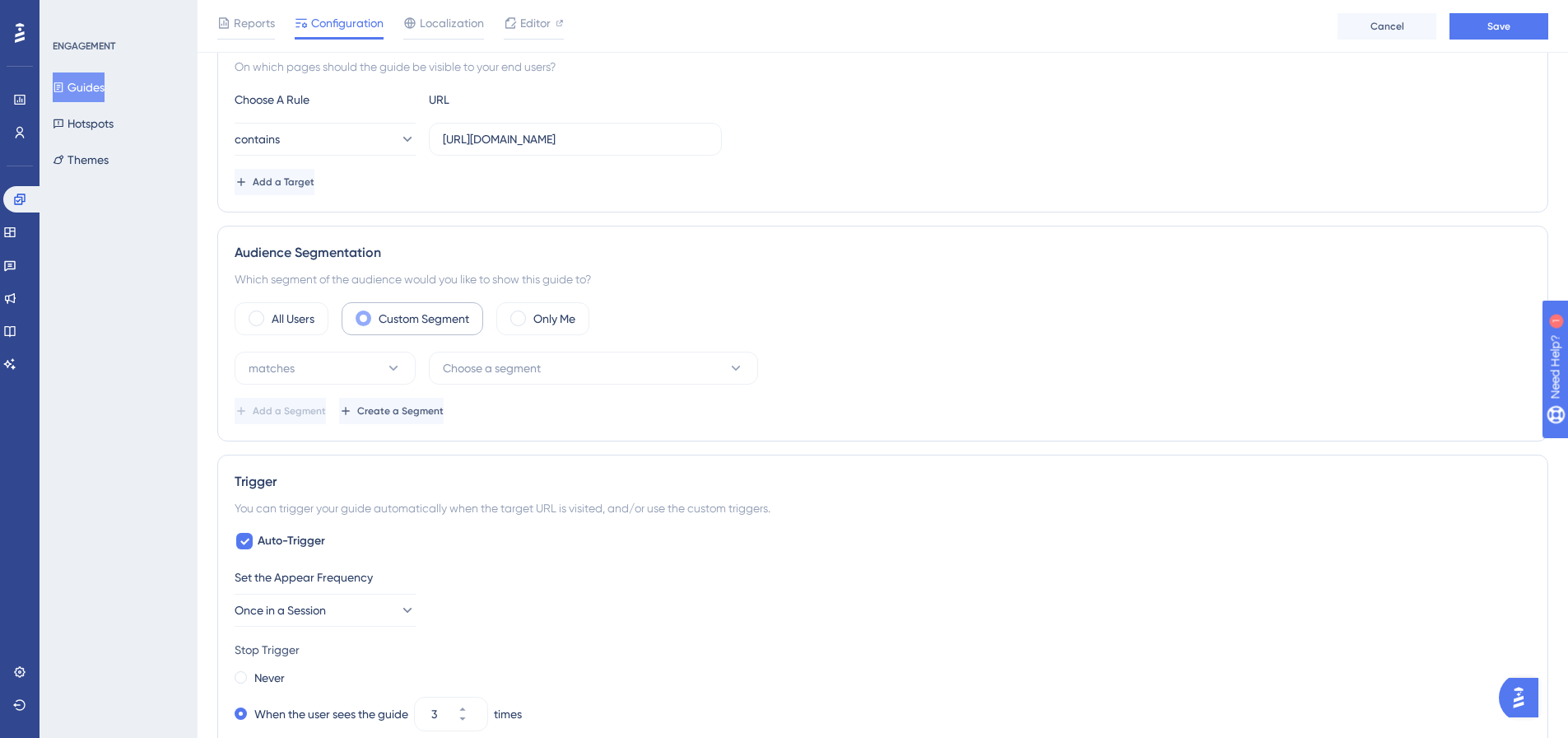
scroll to position [494, 0]
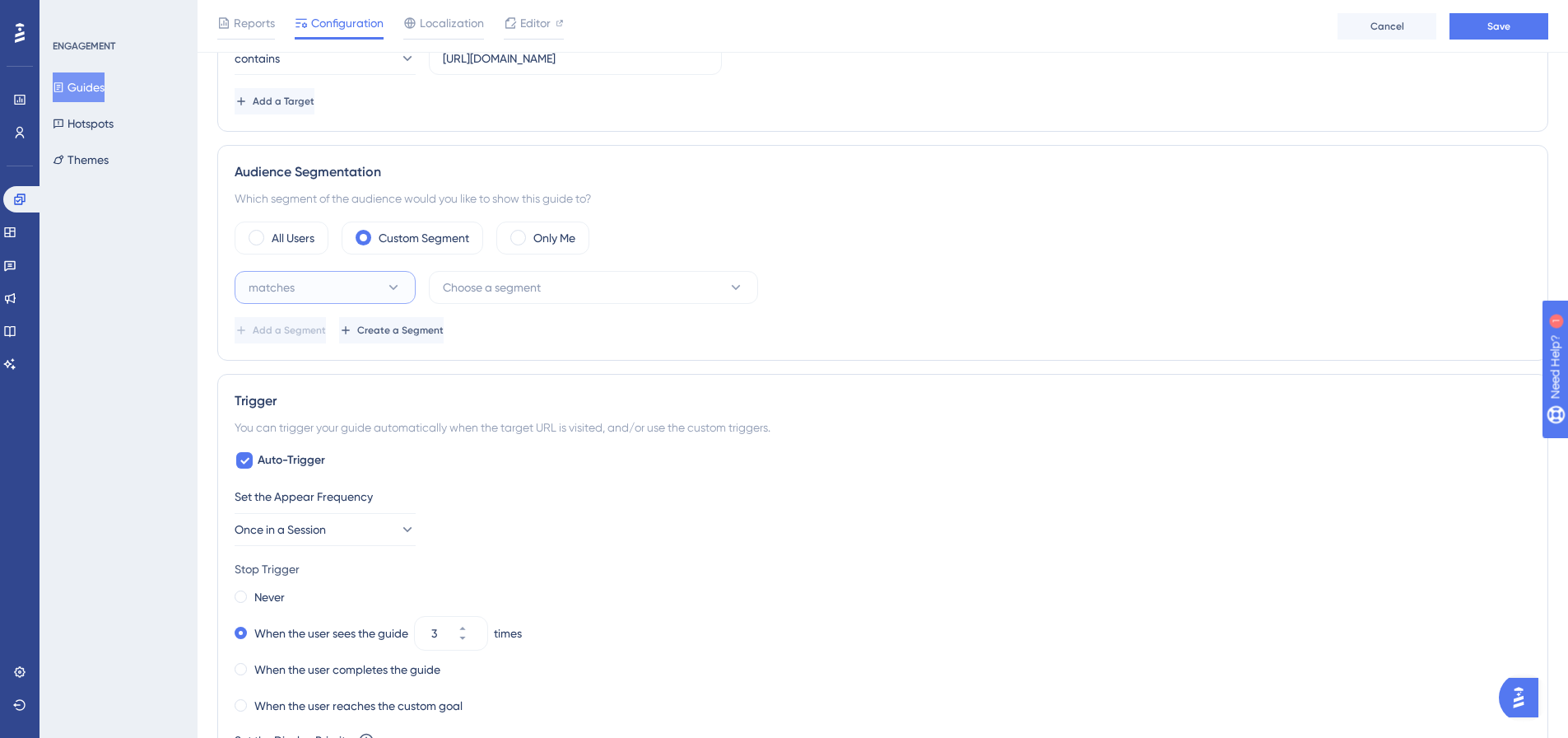
click at [336, 296] on button "matches" at bounding box center [324, 287] width 181 height 33
click at [336, 293] on button "matches" at bounding box center [324, 287] width 181 height 33
click at [629, 291] on button "Choose a segment" at bounding box center [593, 287] width 329 height 33
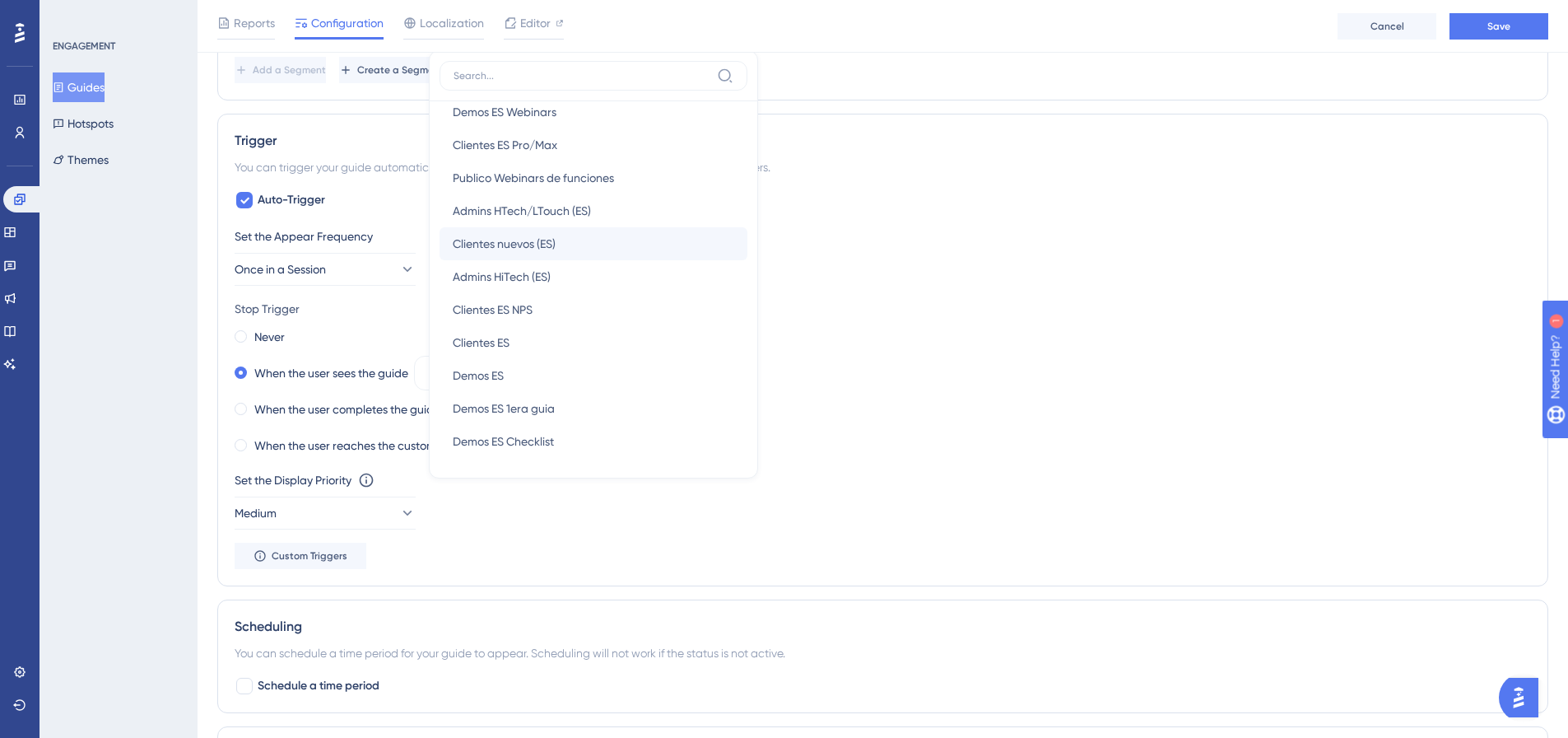
scroll to position [505, 0]
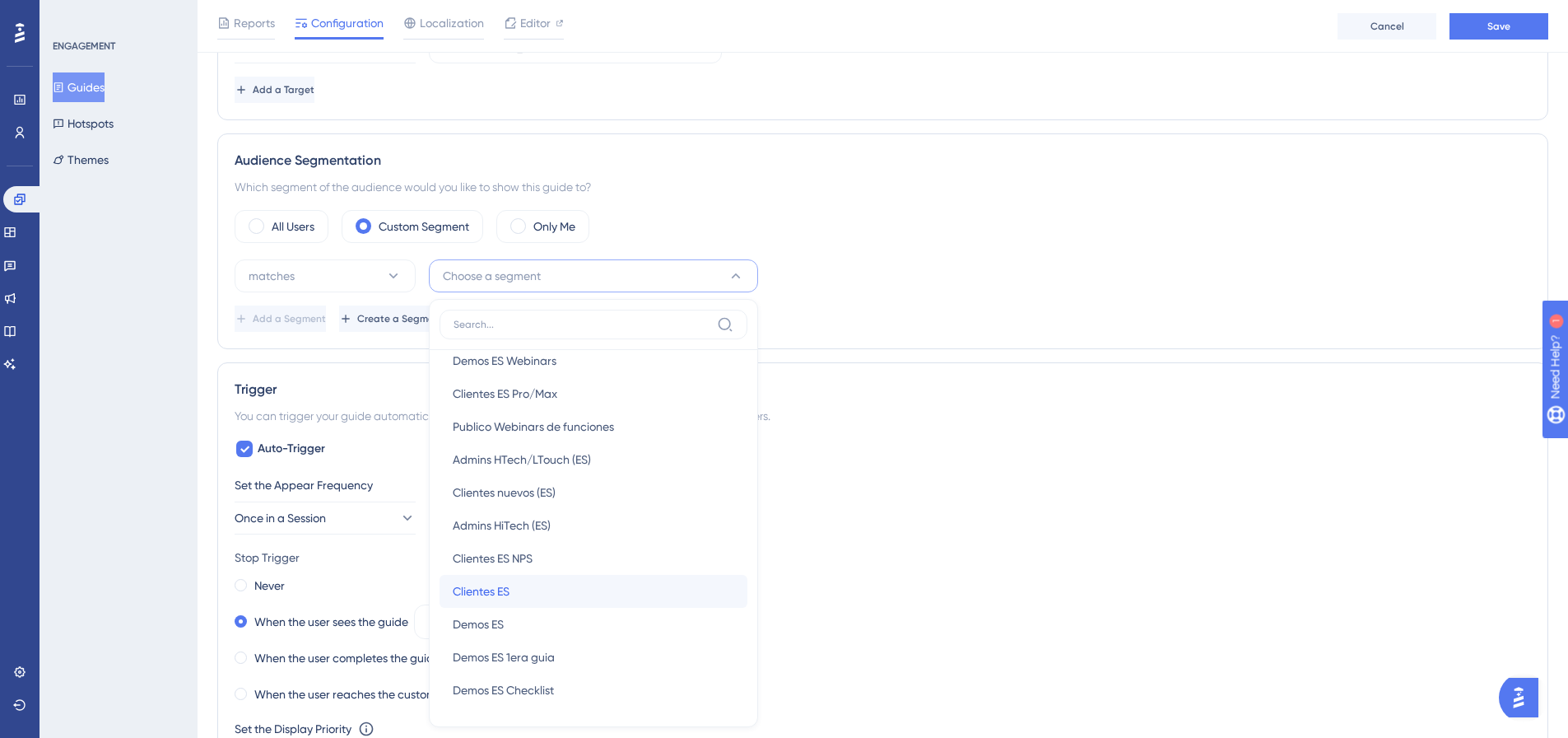
click at [542, 588] on div "Clientes ES Clientes ES" at bounding box center [593, 592] width 281 height 33
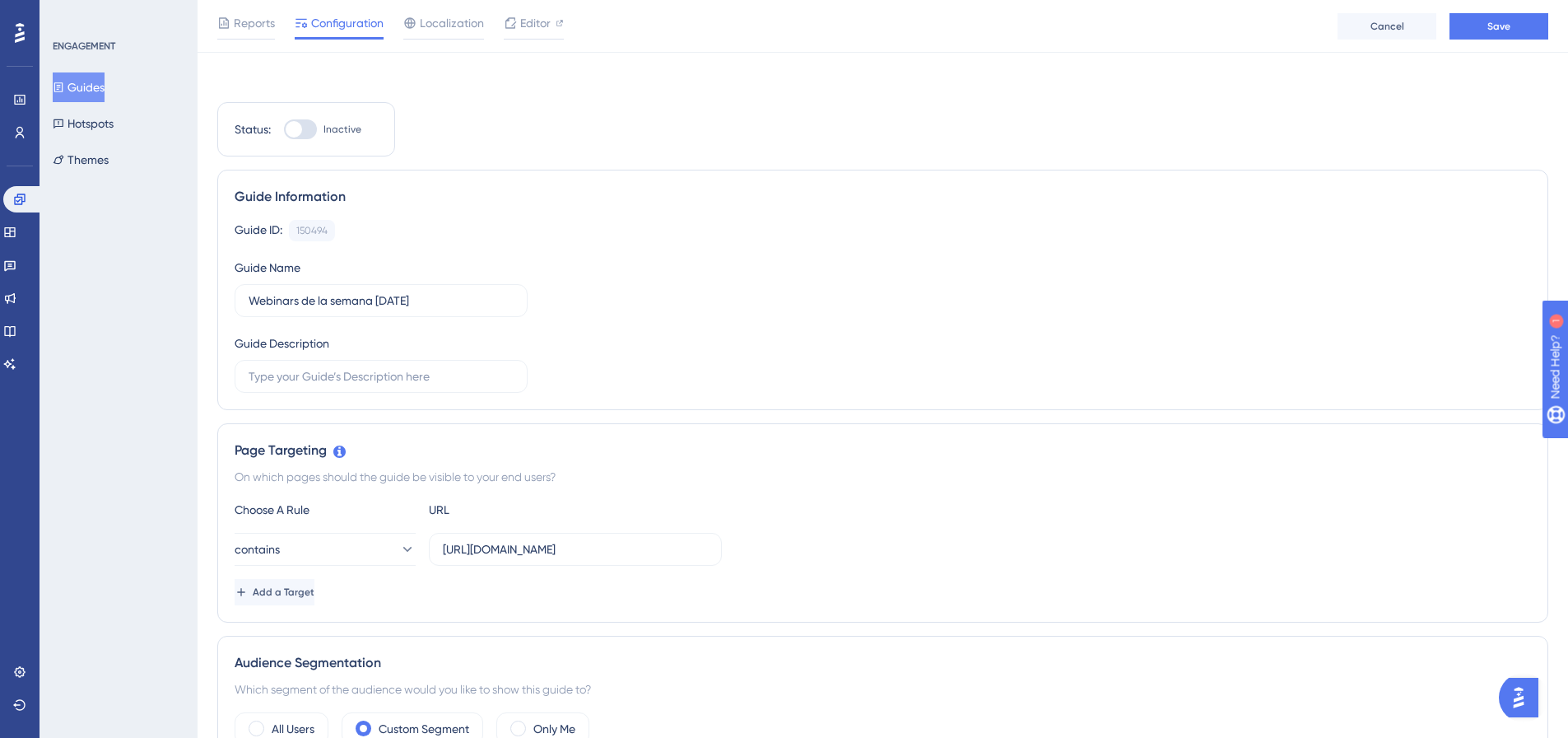
scroll to position [0, 0]
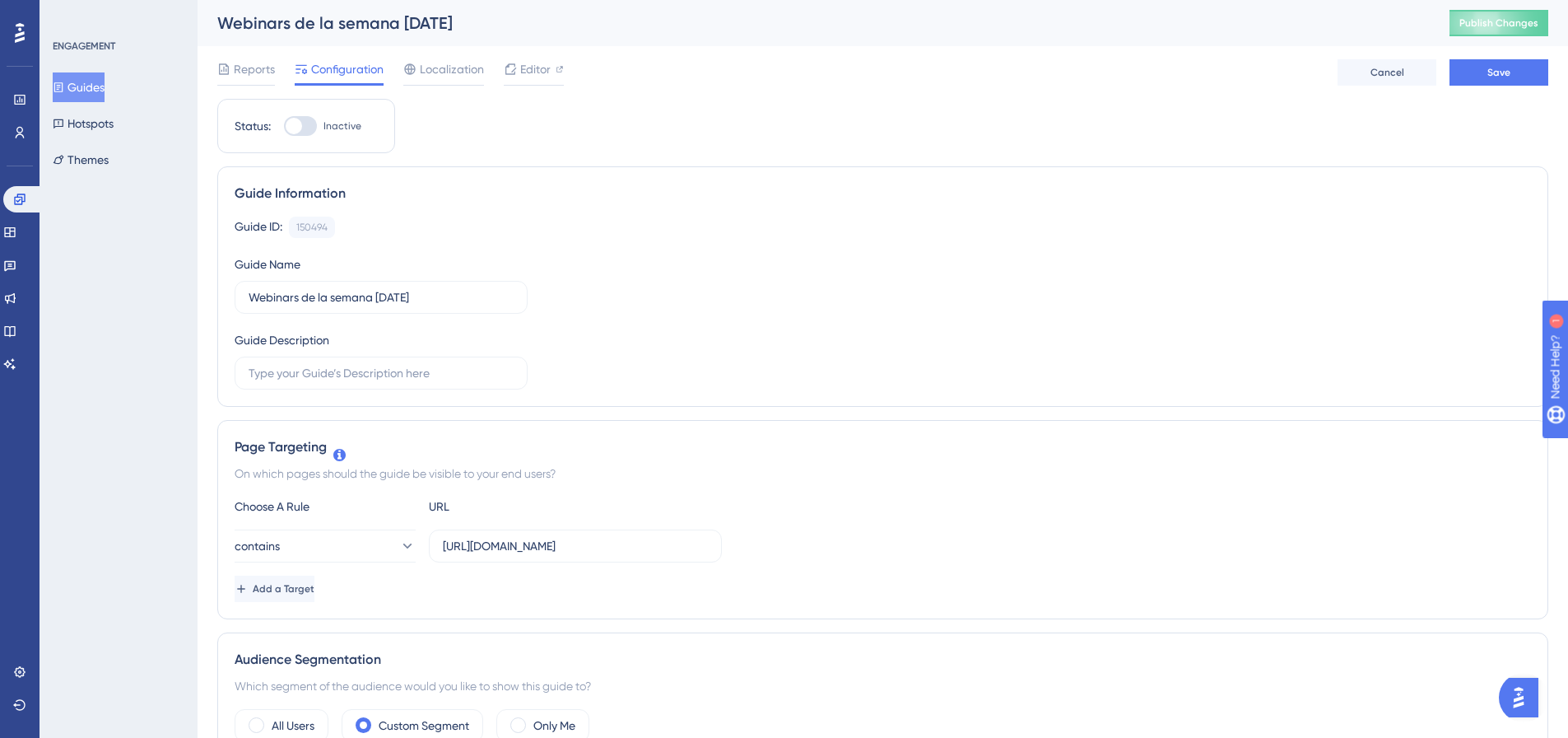
click at [315, 121] on div at bounding box center [300, 125] width 33 height 20
click at [284, 126] on input "Inactive" at bounding box center [283, 126] width 1 height 1
checkbox input "true"
click at [1486, 70] on button "Save" at bounding box center [1498, 73] width 99 height 27
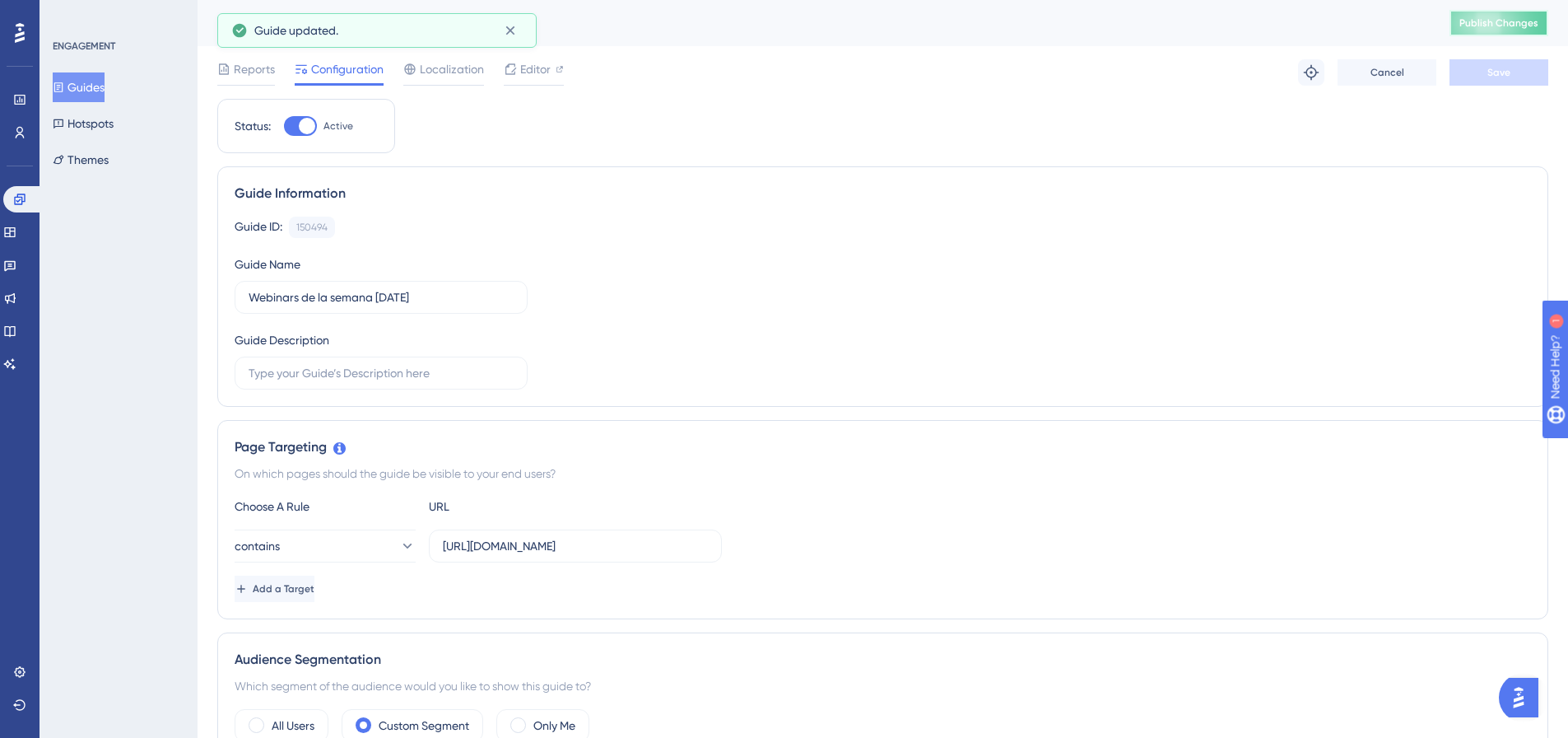
click at [1526, 24] on span "Publish Changes" at bounding box center [1499, 23] width 79 height 13
